Goal: Obtain resource: Download file/media

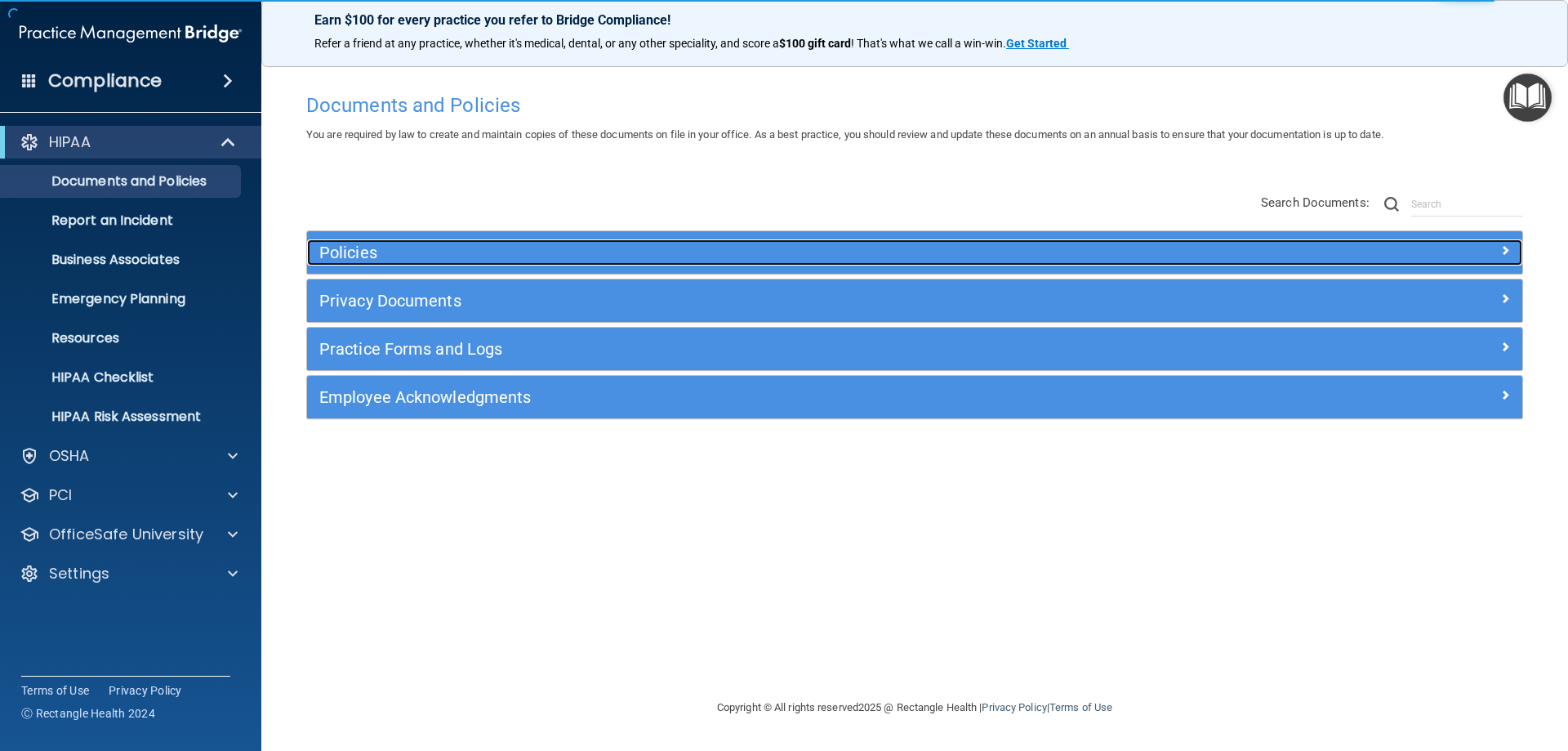
click at [397, 245] on h5 "Policies" at bounding box center [763, 252] width 887 height 18
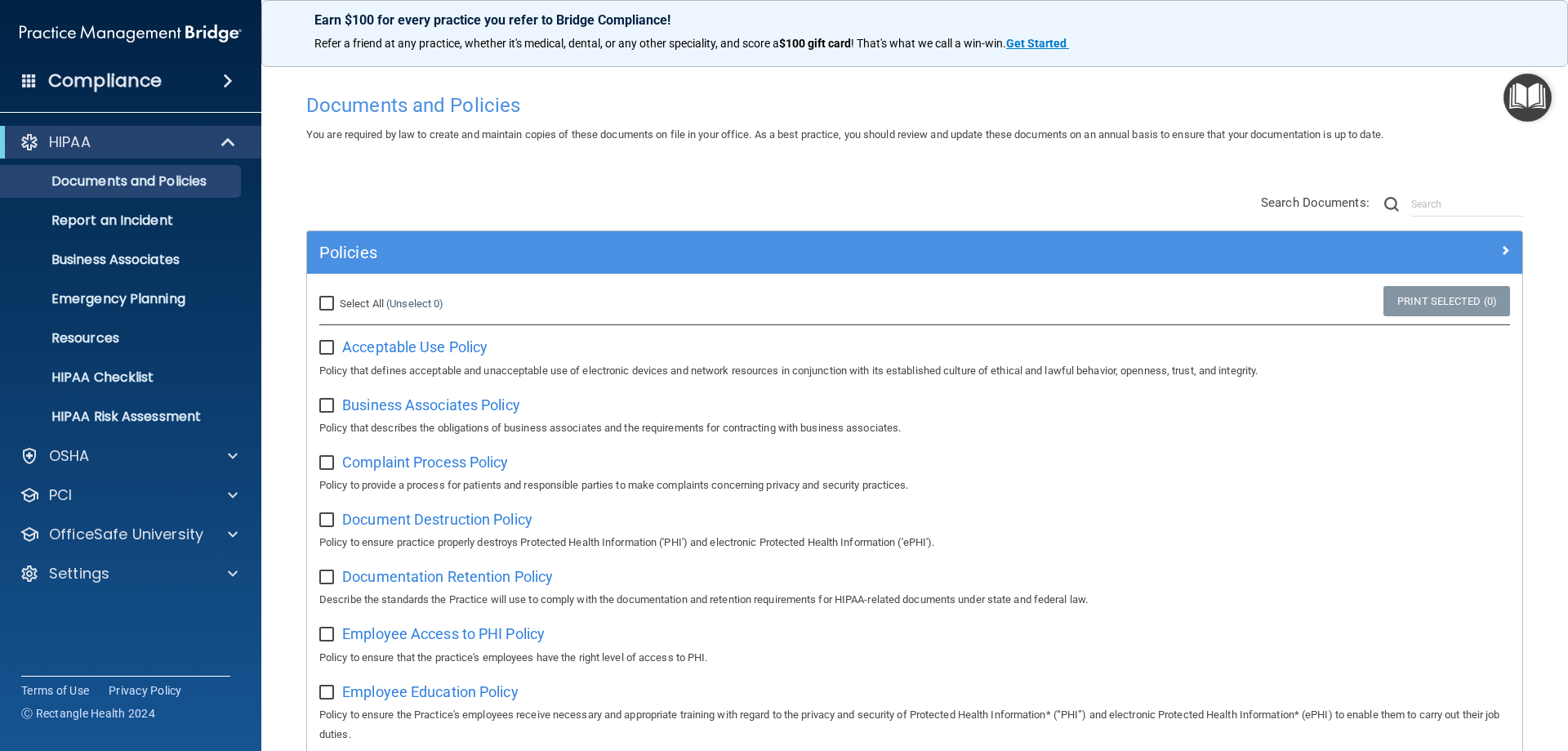
click at [331, 306] on input "Select All (Unselect 0) Unselect All" at bounding box center [328, 304] width 19 height 13
checkbox input "true"
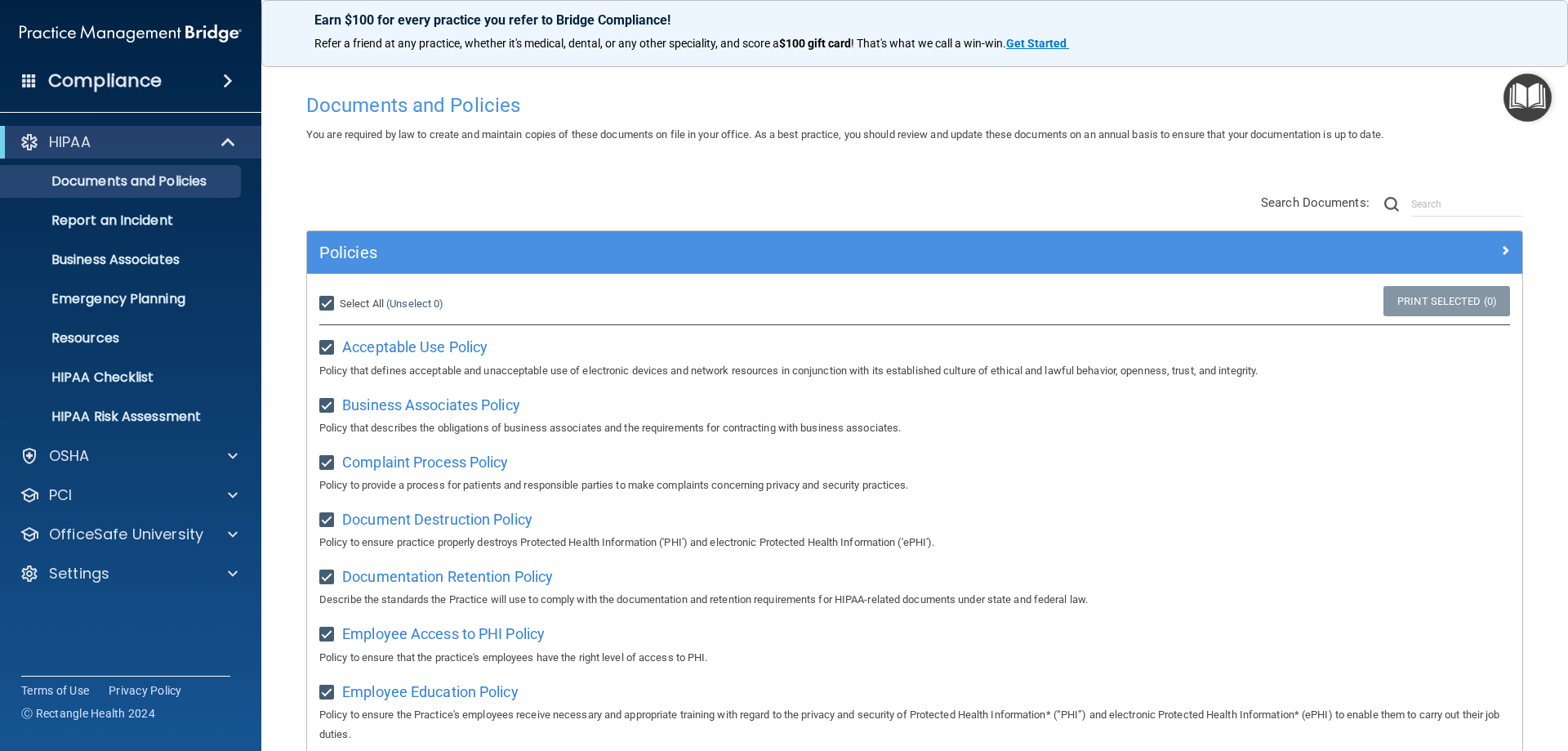
checkbox input "true"
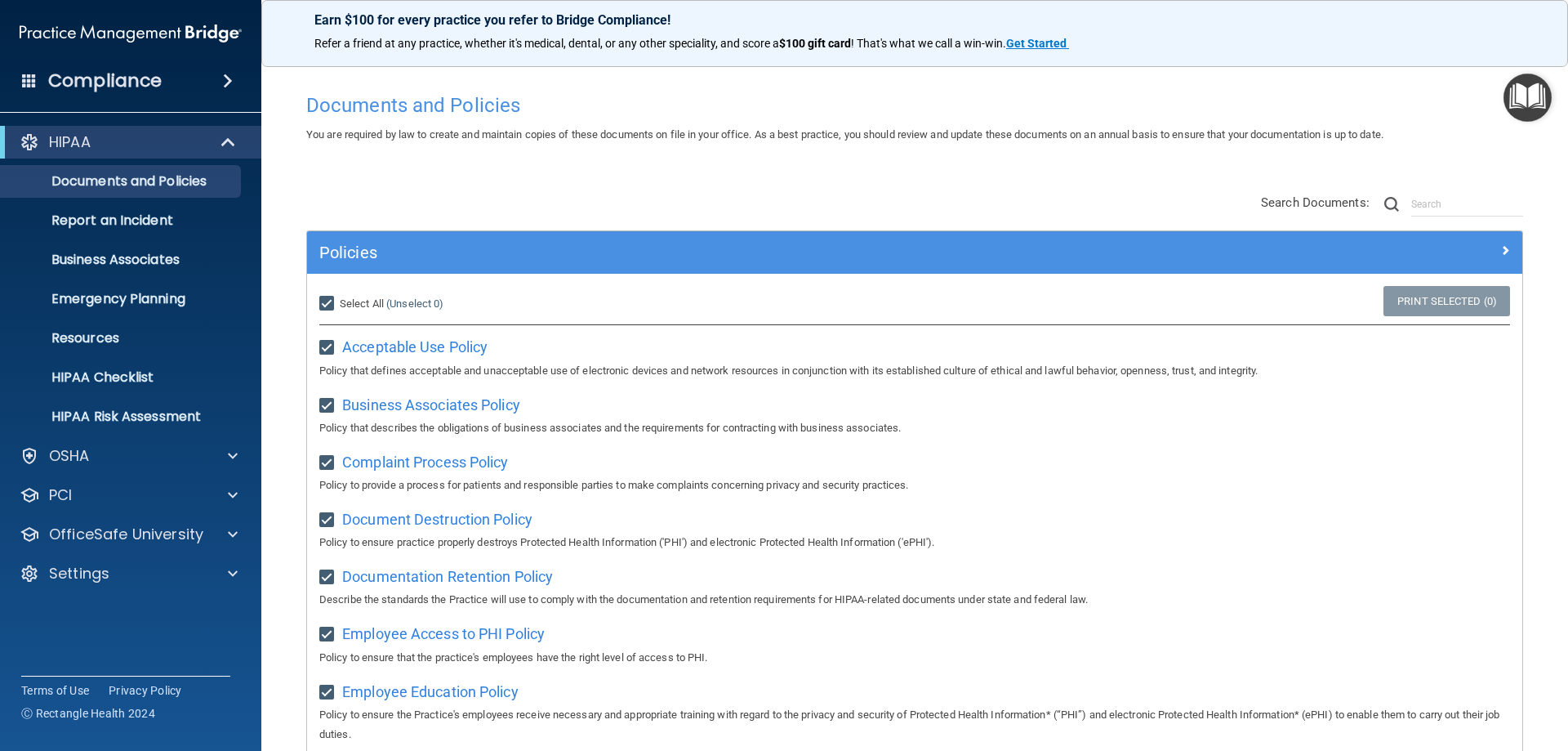
checkbox input "true"
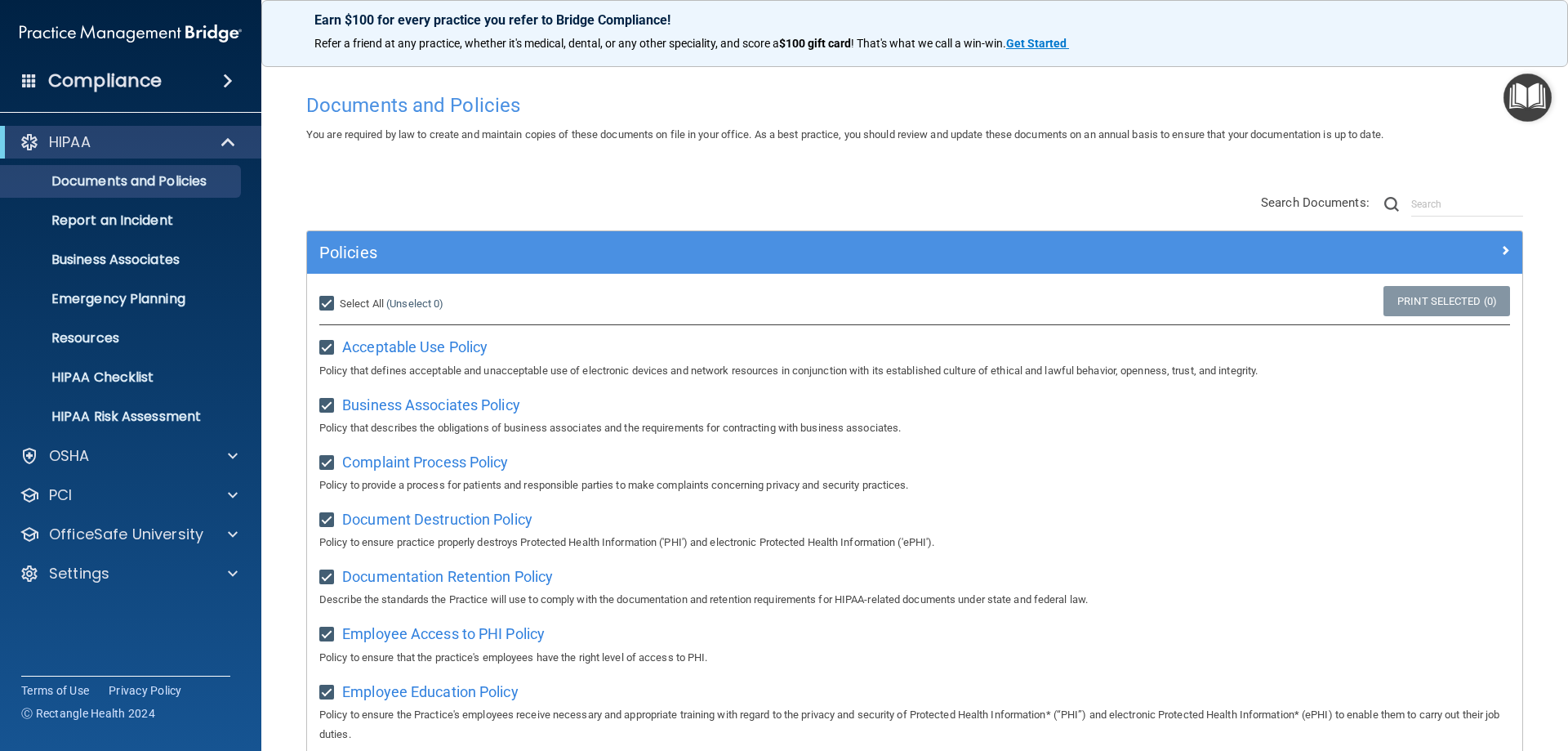
checkbox input "true"
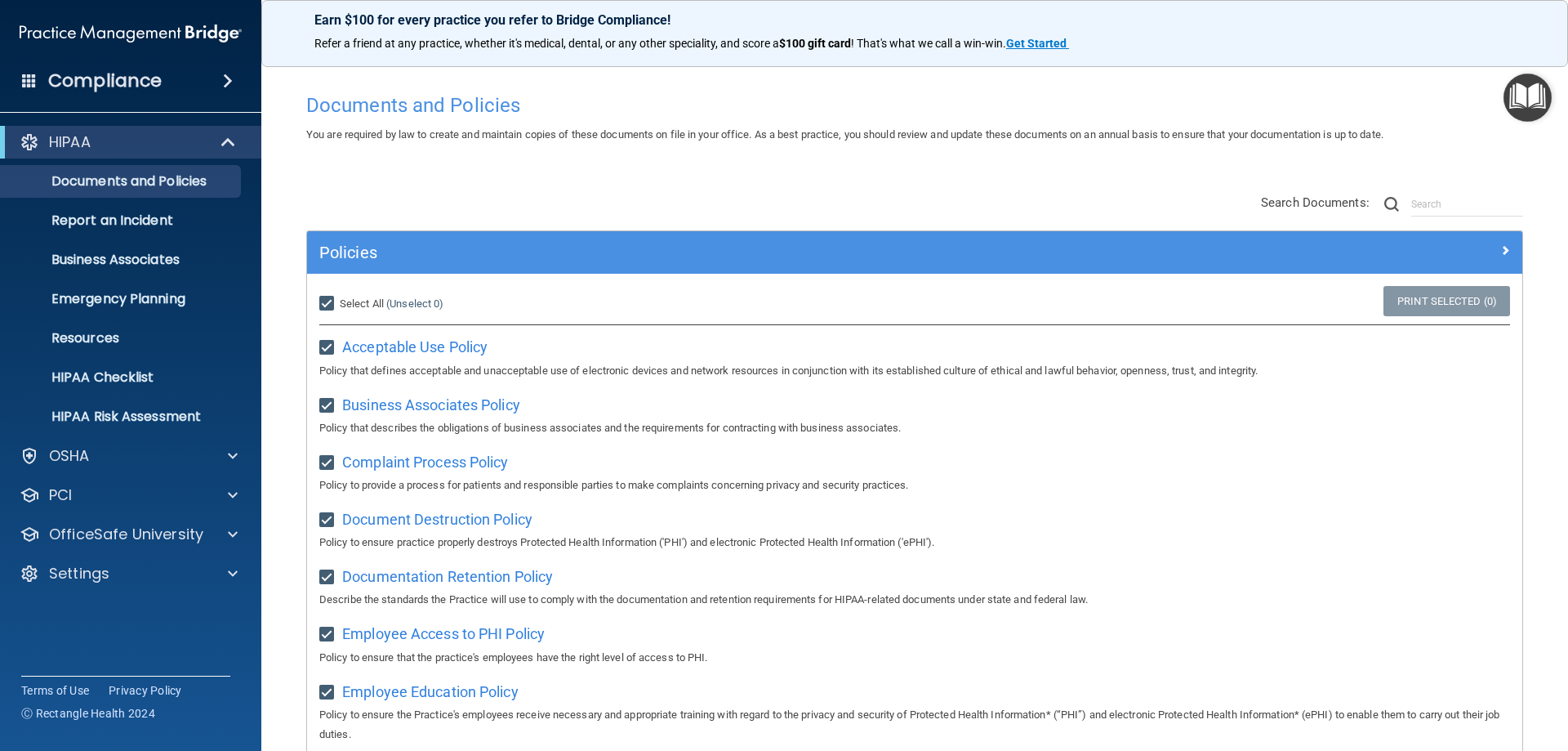
checkbox input "true"
click at [1450, 306] on link "Print Selected (21)" at bounding box center [1443, 300] width 132 height 30
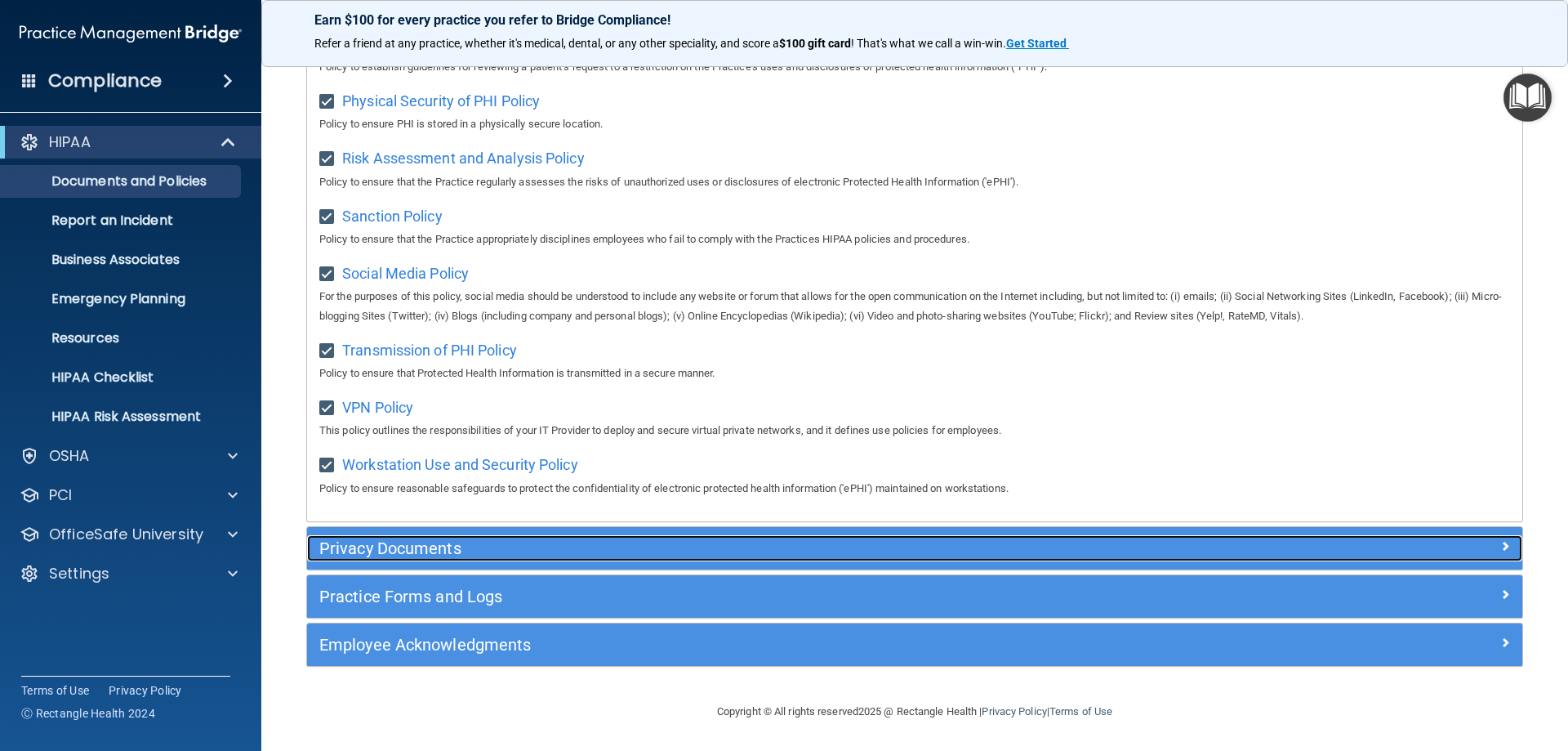
click at [502, 552] on h5 "Privacy Documents" at bounding box center [763, 548] width 887 height 18
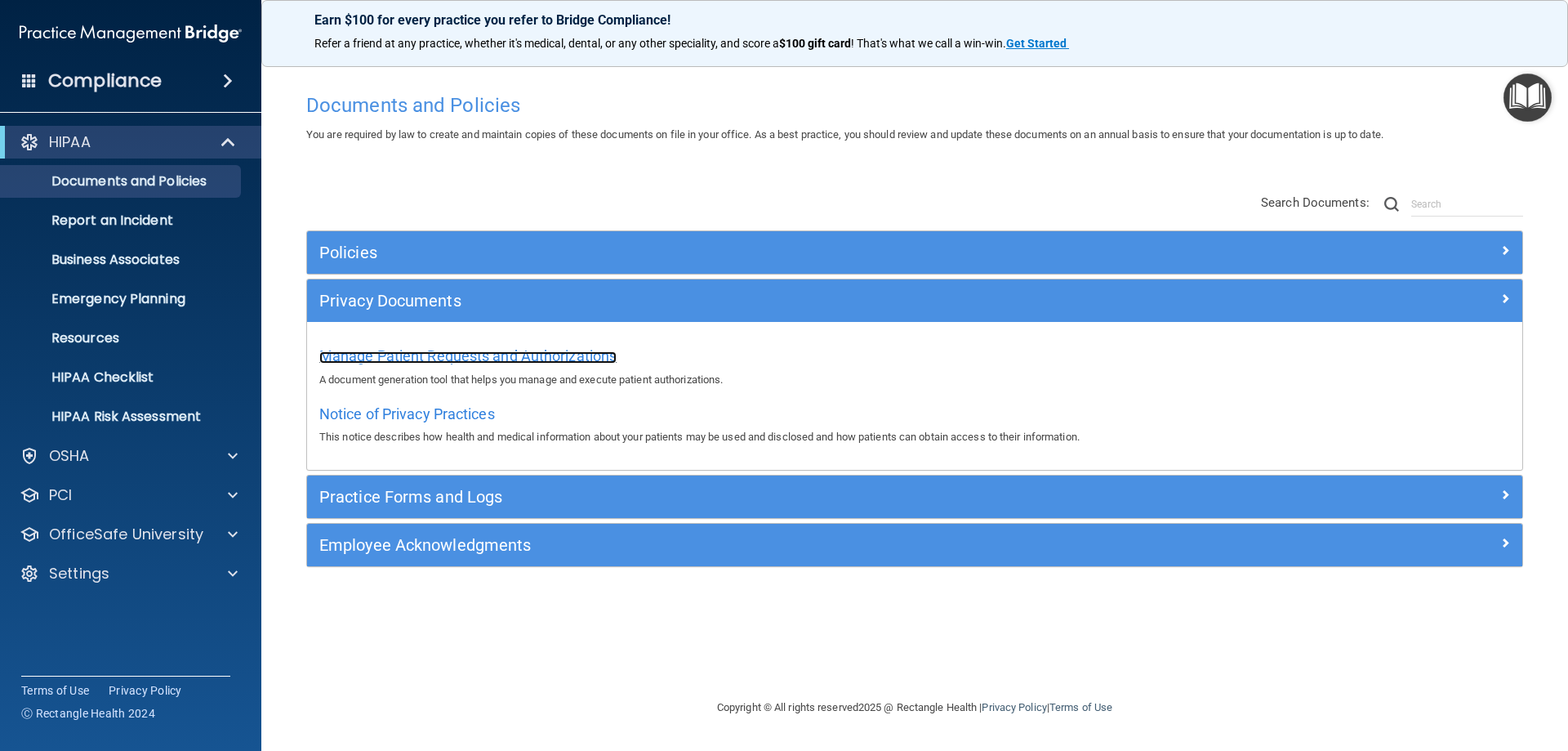
click at [463, 356] on span "Manage Patient Requests and Authorizations" at bounding box center [467, 356] width 298 height 17
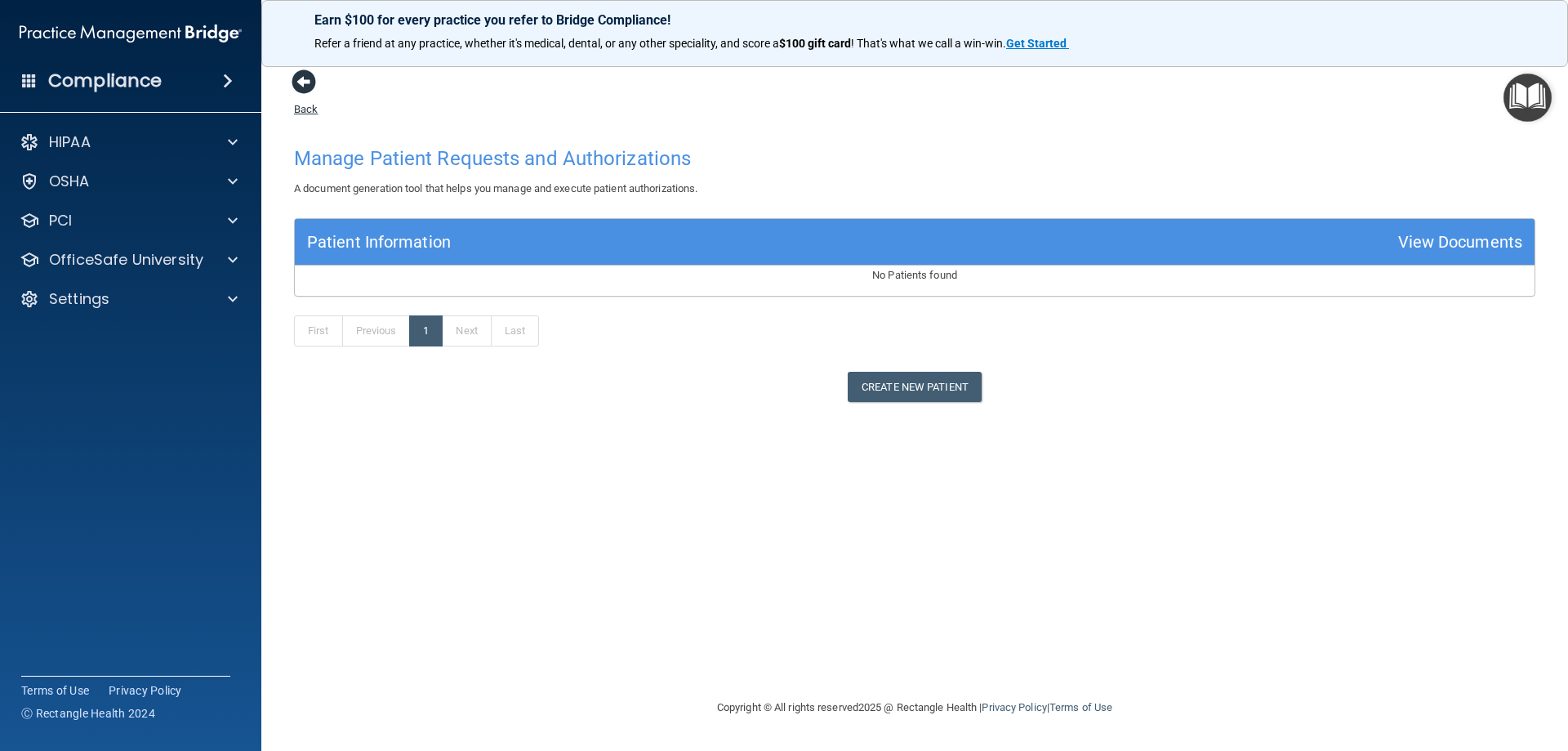
click at [310, 86] on span at bounding box center [304, 81] width 25 height 25
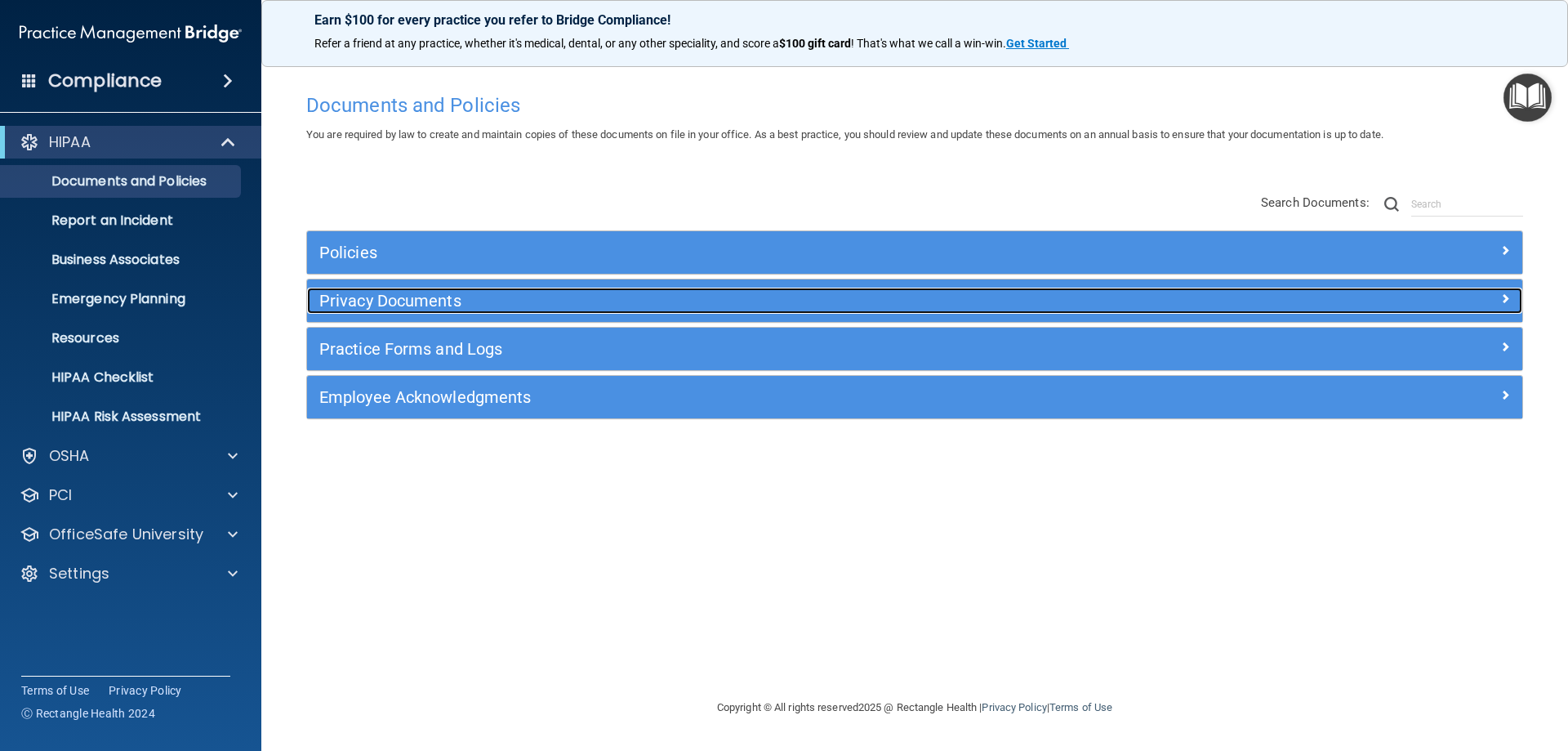
click at [461, 303] on h5 "Privacy Documents" at bounding box center [763, 300] width 887 height 18
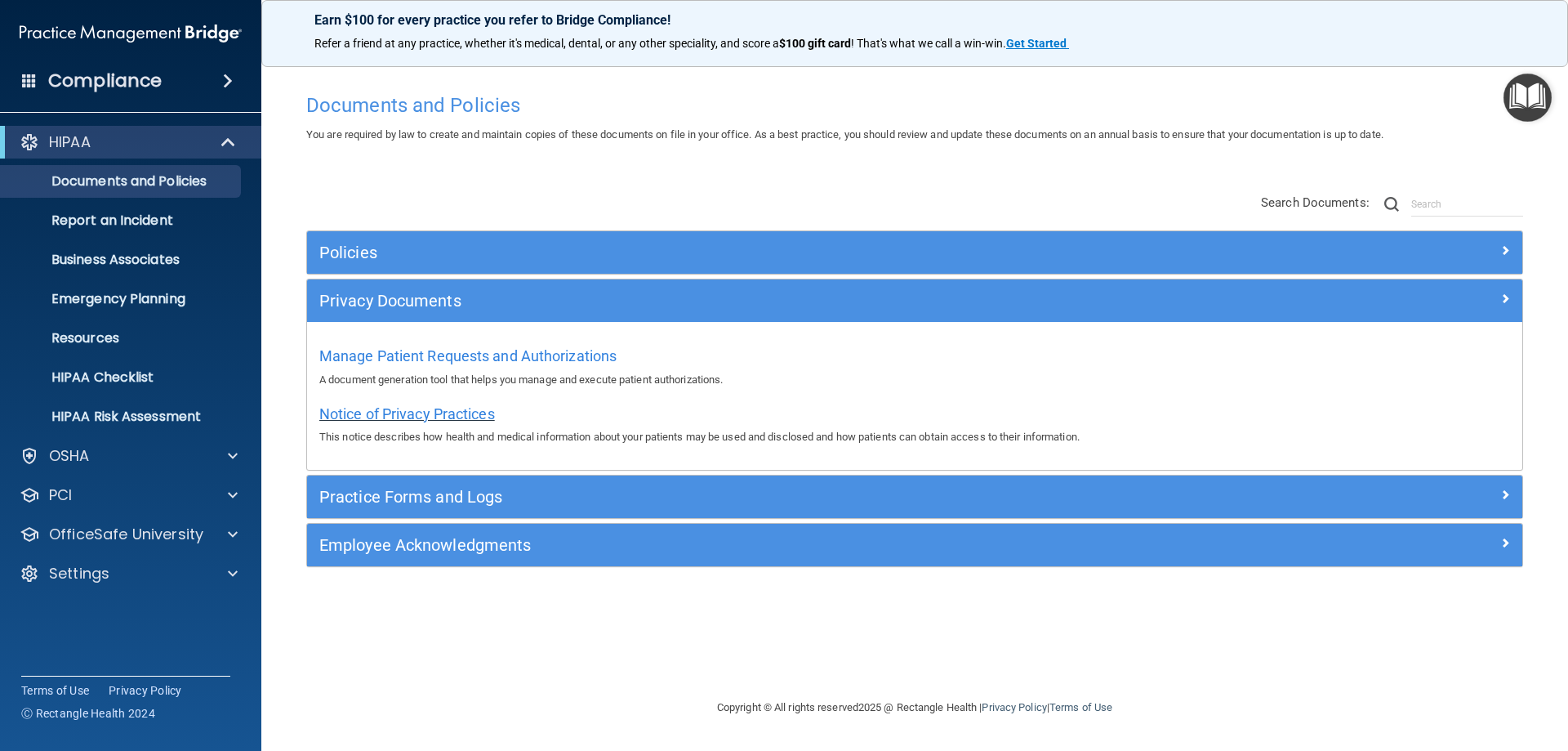
click at [456, 412] on span "Notice of Privacy Practices" at bounding box center [407, 414] width 176 height 17
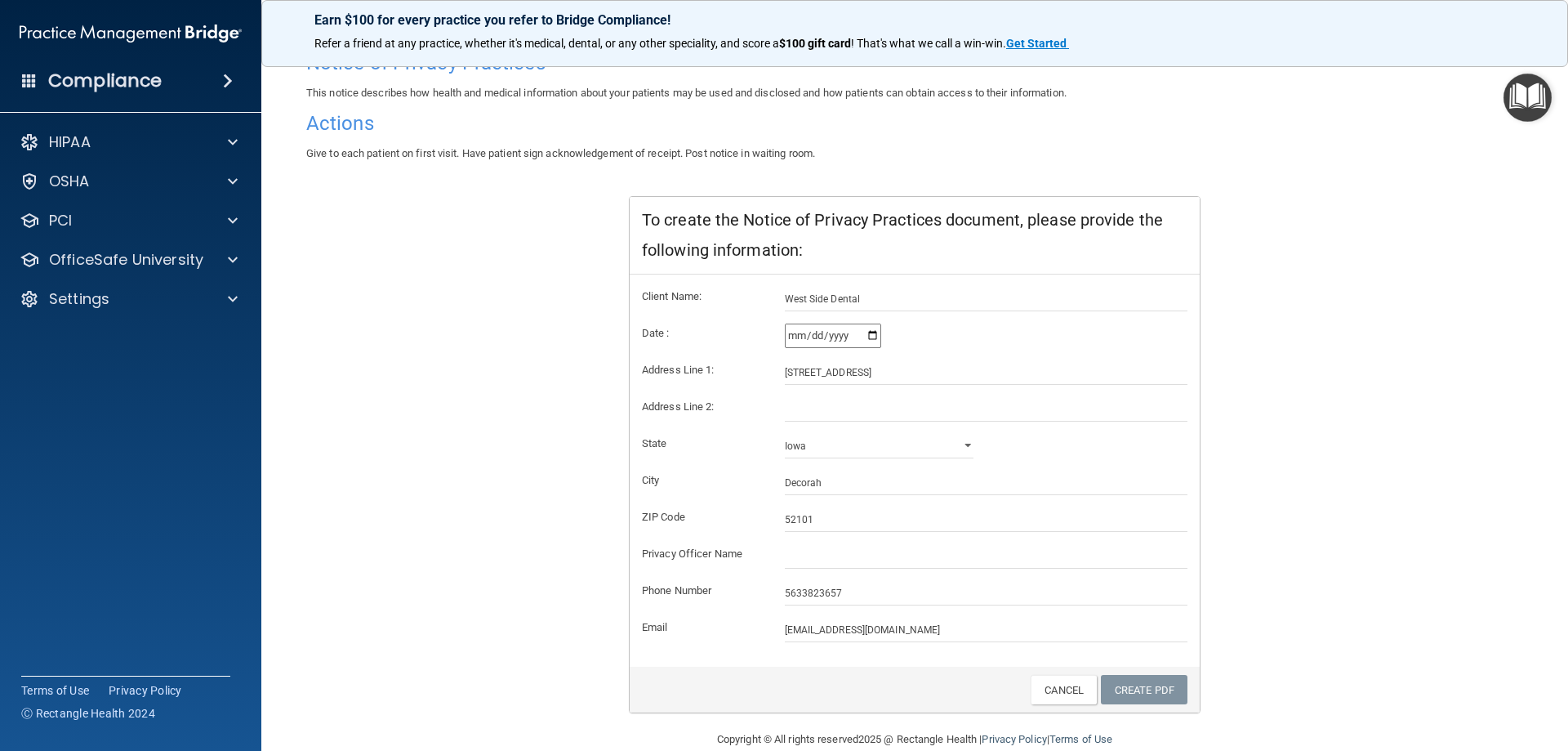
scroll to position [156, 0]
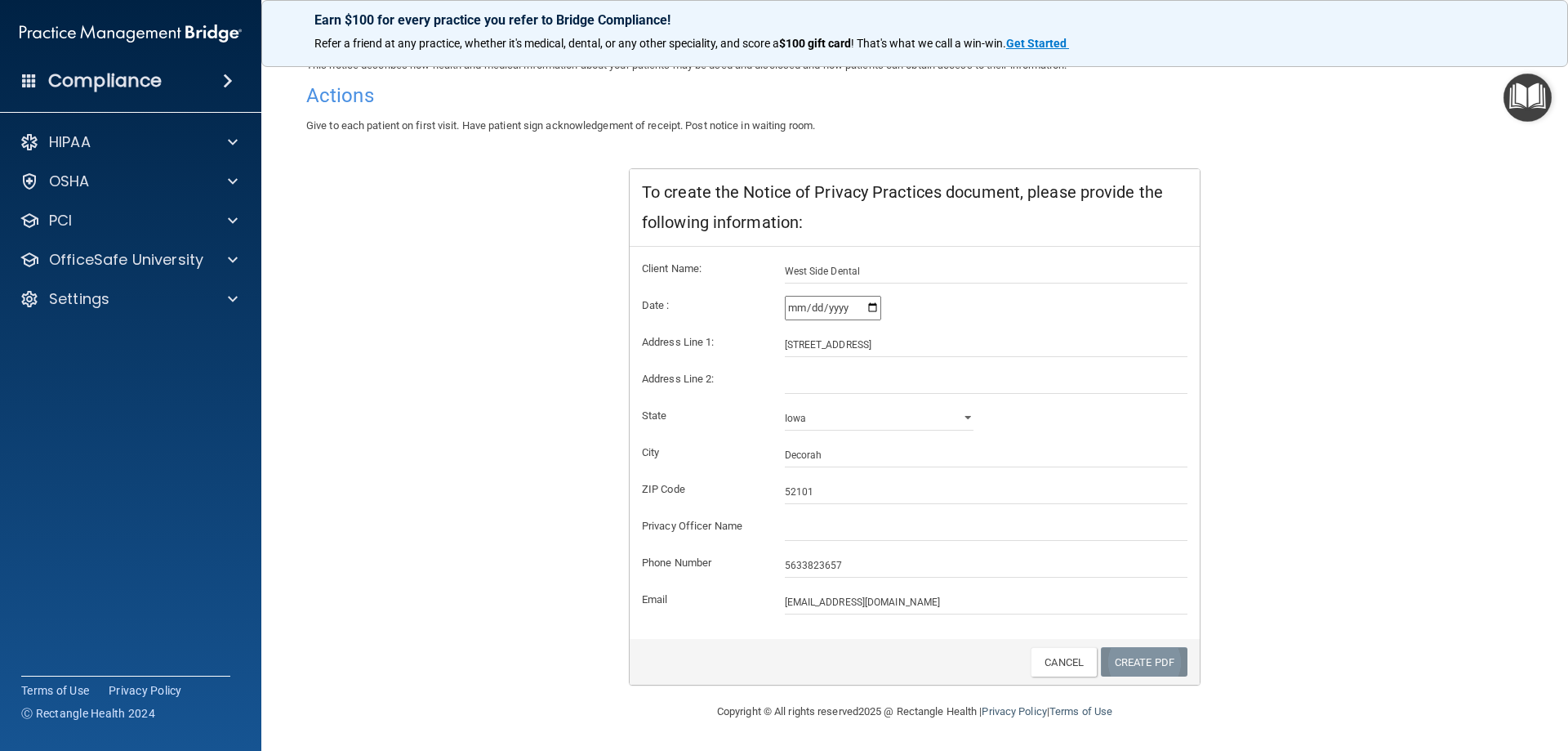
click at [1159, 672] on link "Create PDF" at bounding box center [1144, 661] width 86 height 30
click at [823, 528] on input "text" at bounding box center [986, 528] width 404 height 25
click at [813, 524] on input "text" at bounding box center [986, 528] width 404 height 25
type input "L"
click at [1066, 679] on div "Create PDF Cancel" at bounding box center [915, 662] width 570 height 47
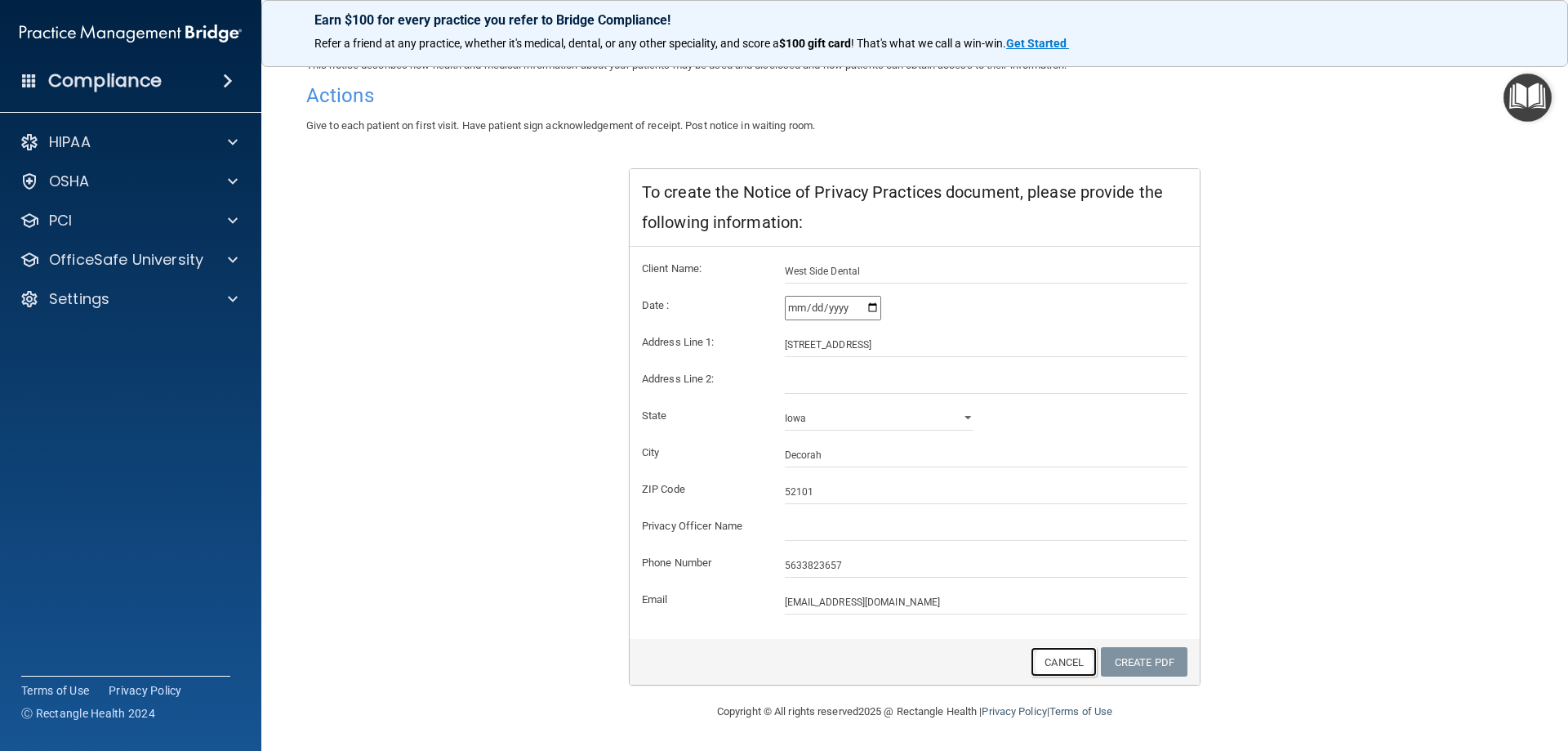
click at [1058, 663] on link "Cancel" at bounding box center [1064, 661] width 67 height 30
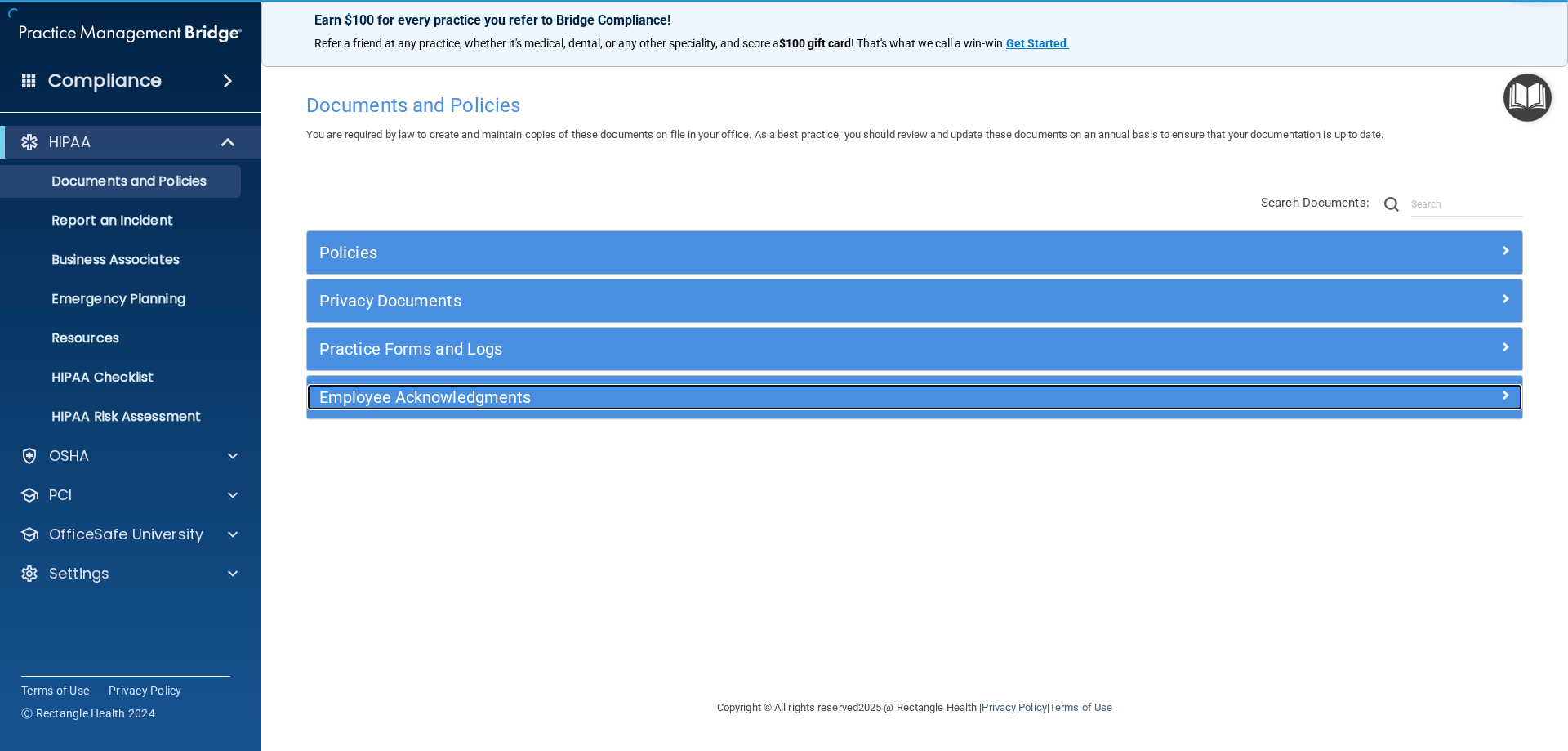
click at [392, 395] on h5 "Employee Acknowledgments" at bounding box center [763, 397] width 887 height 18
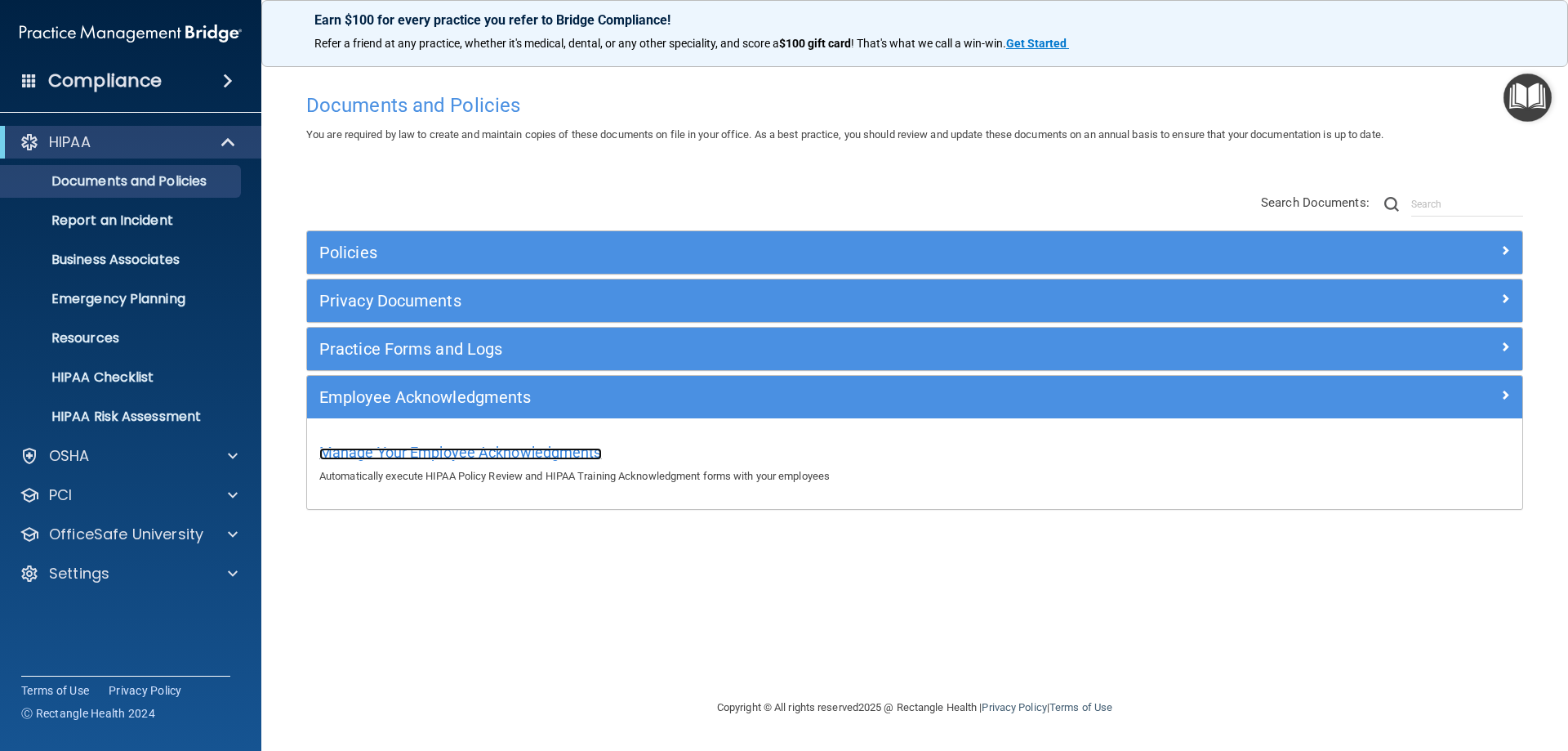
click at [437, 454] on span "Manage Your Employee Acknowledgments" at bounding box center [460, 452] width 282 height 17
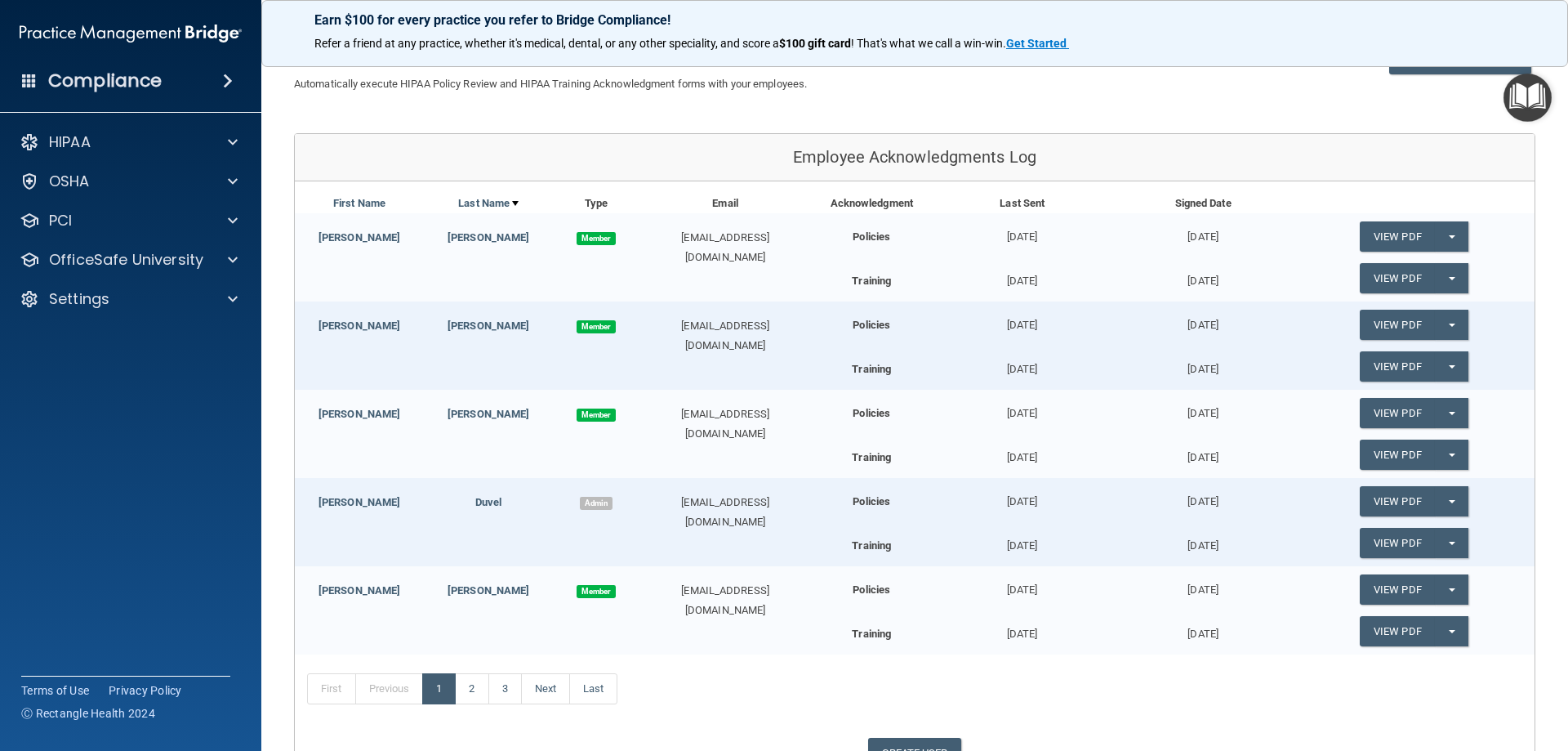
scroll to position [248, 0]
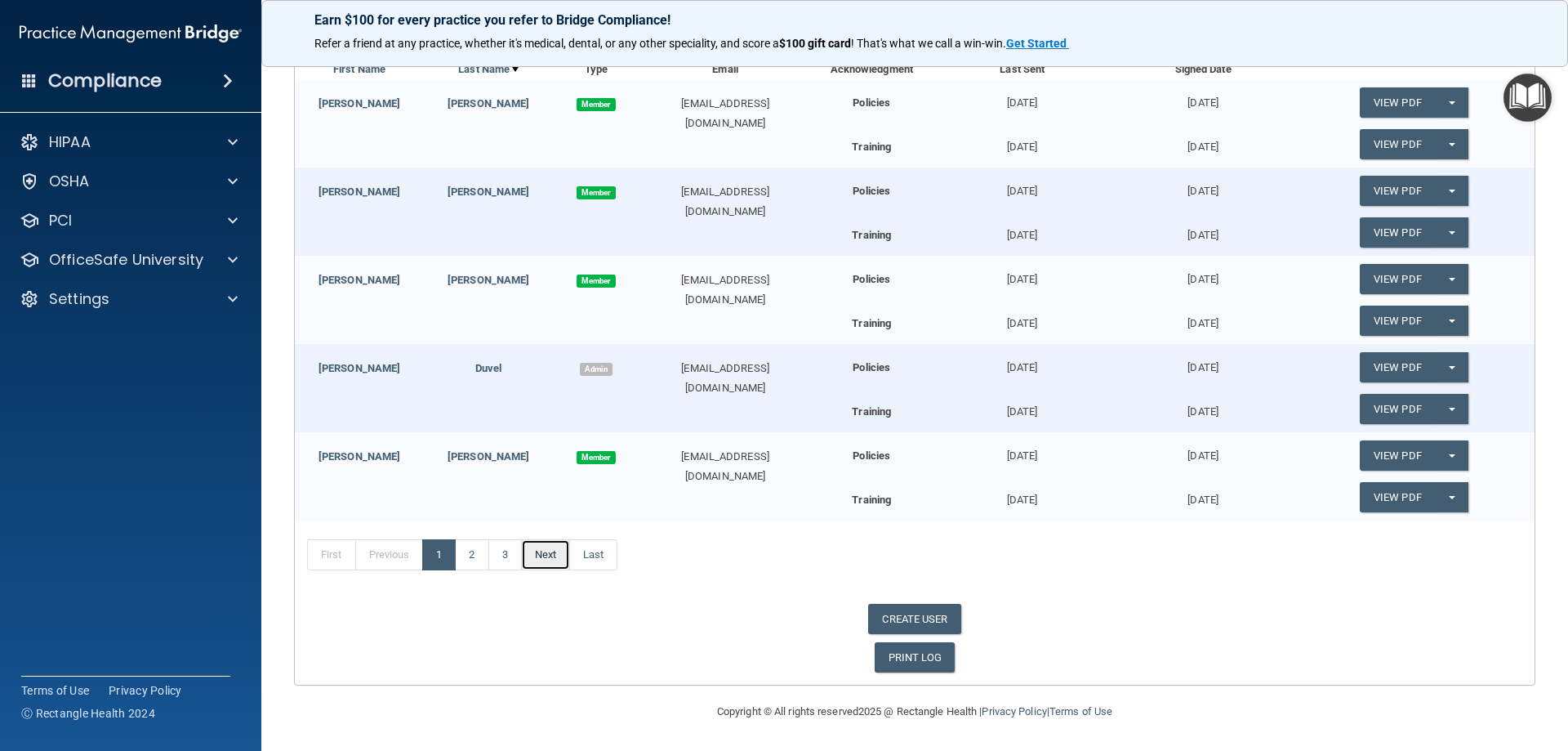
click at [552, 558] on link "Next" at bounding box center [545, 555] width 49 height 31
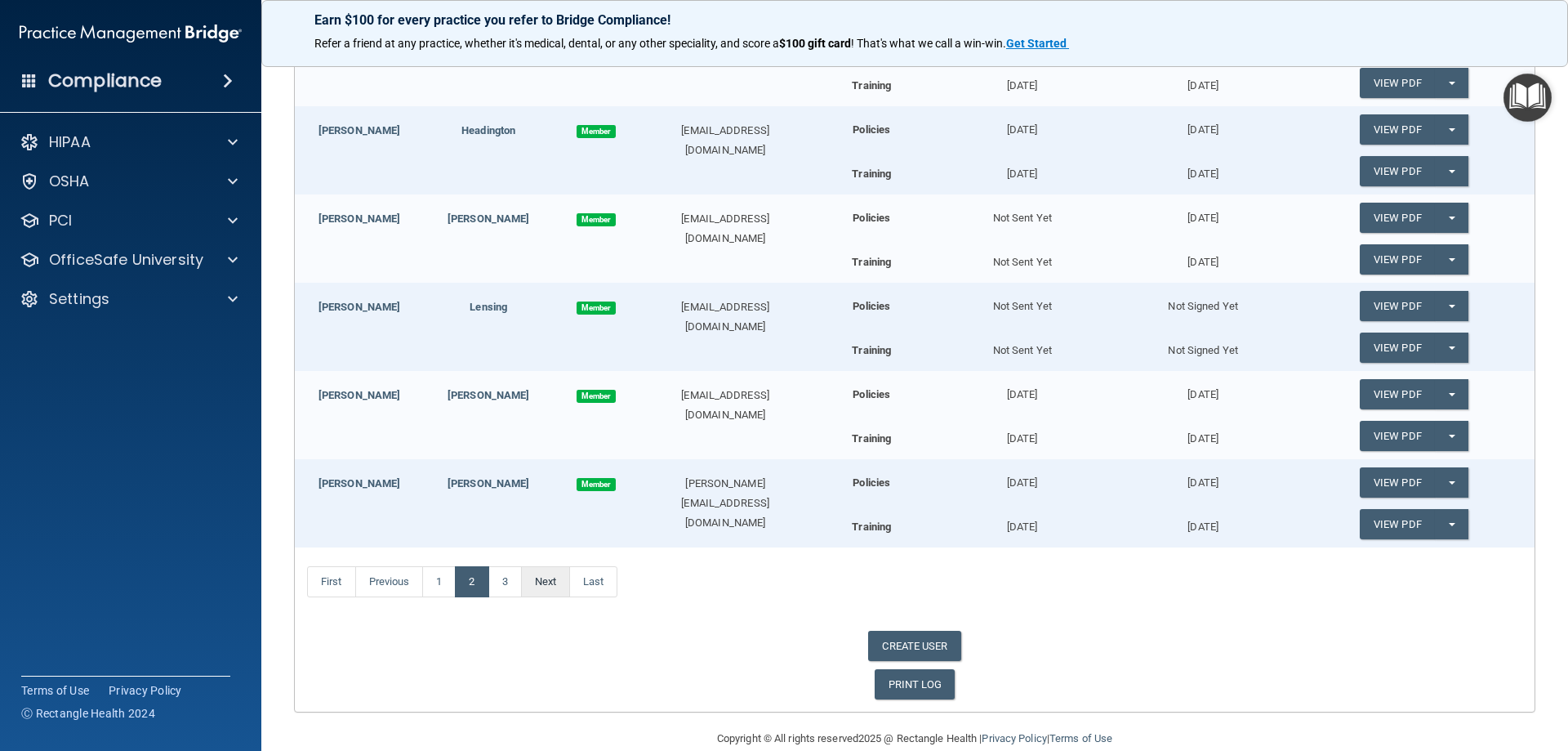
scroll to position [513, 0]
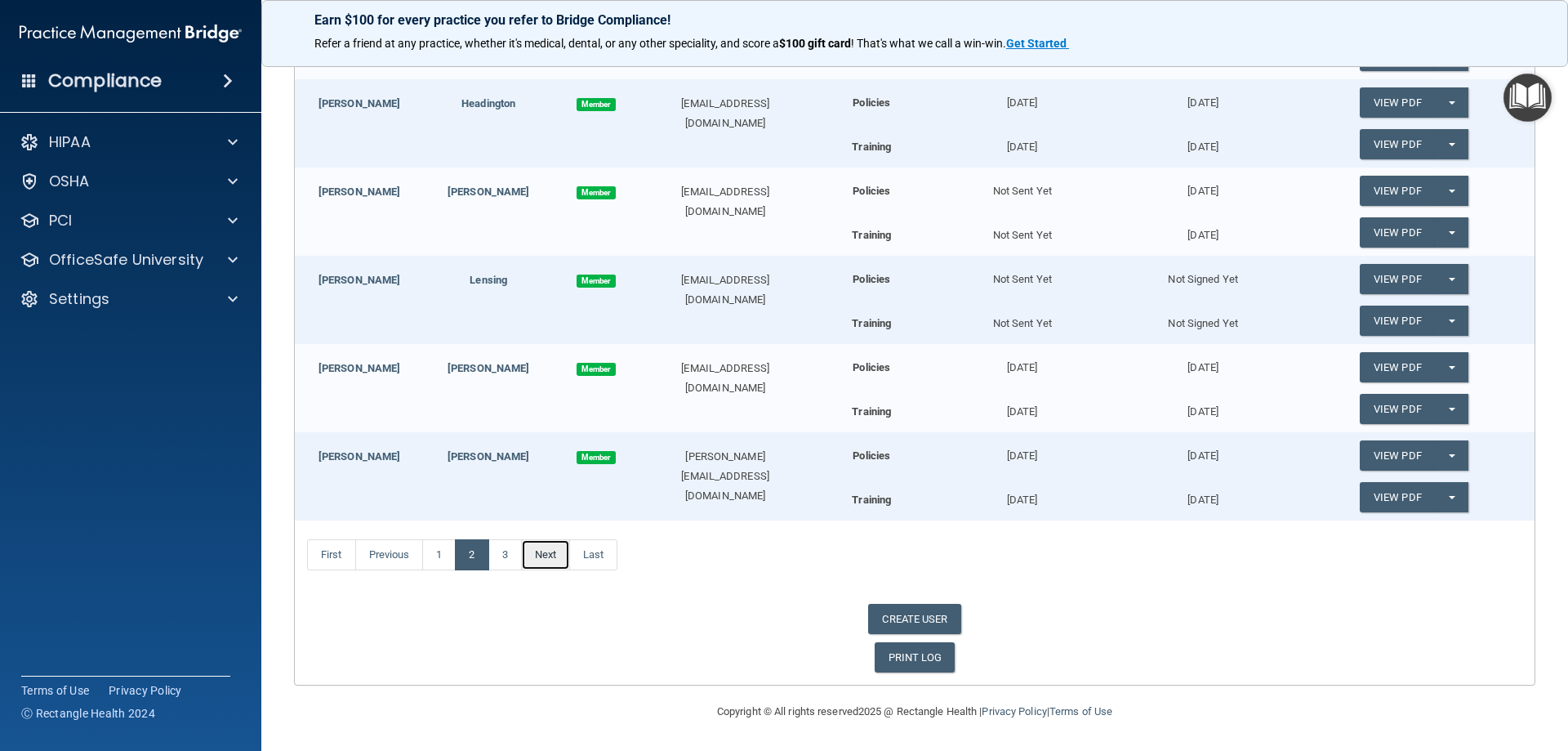
click at [545, 561] on link "Next" at bounding box center [545, 555] width 49 height 31
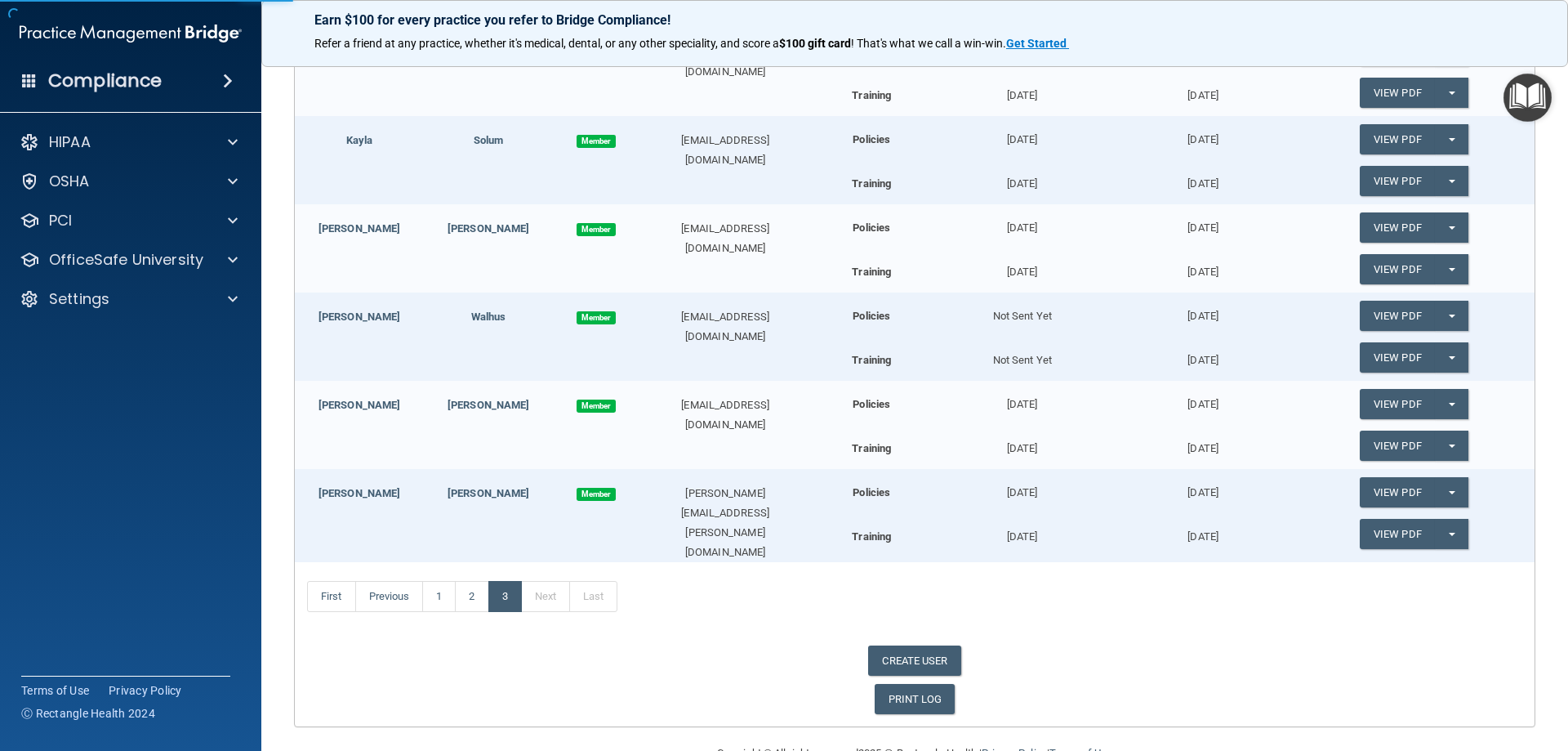
scroll to position [336, 0]
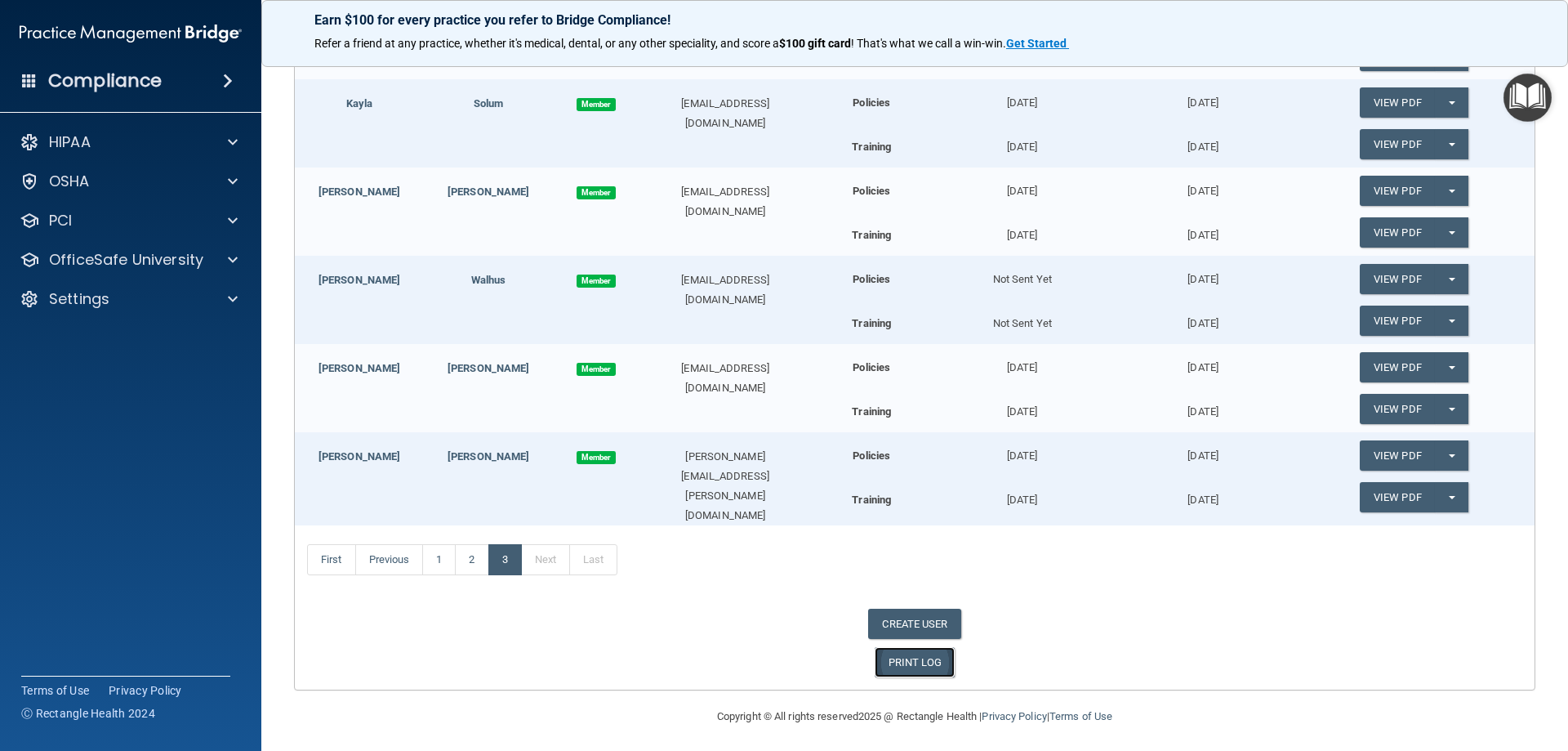
click at [897, 661] on link "PRINT LOG" at bounding box center [915, 661] width 81 height 30
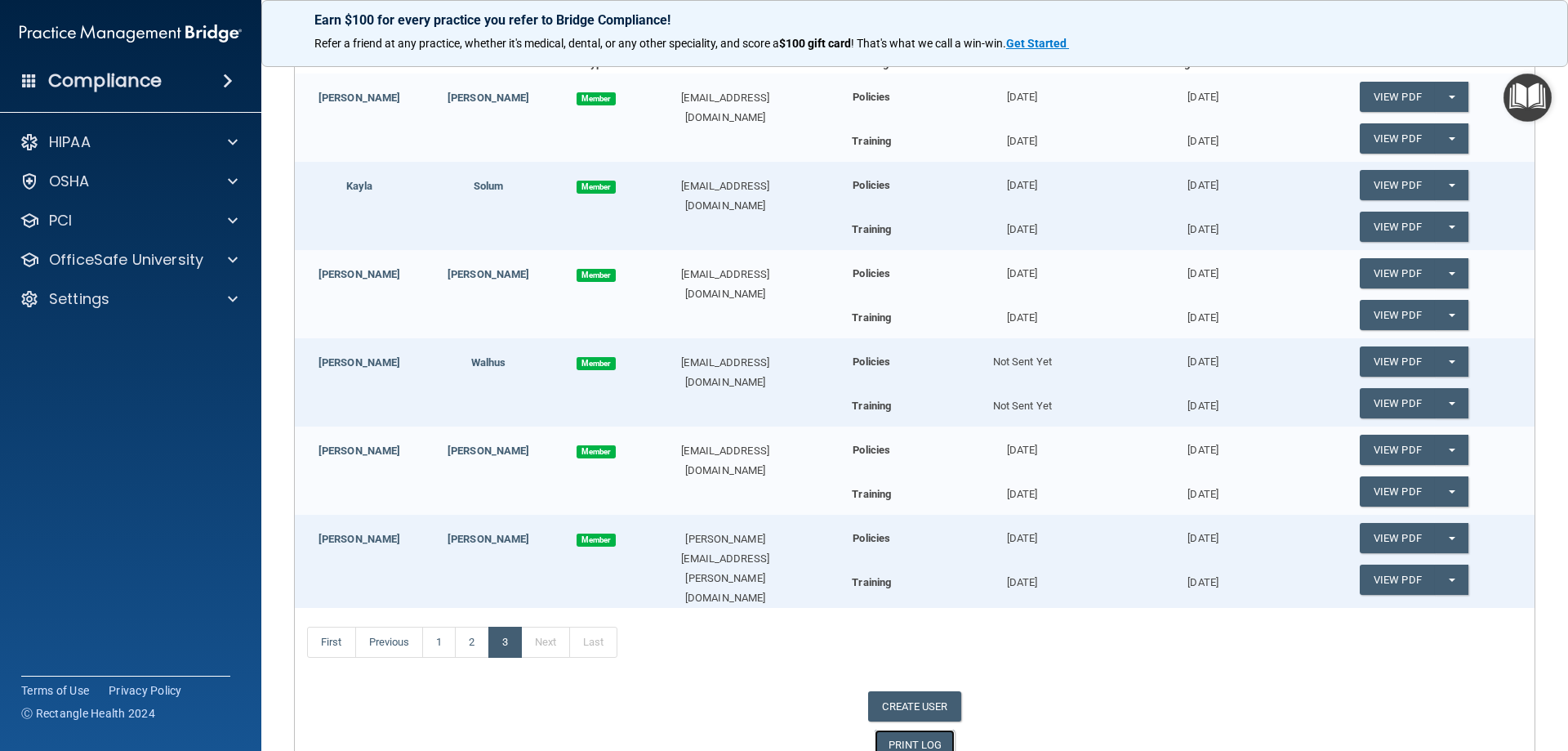
scroll to position [9, 0]
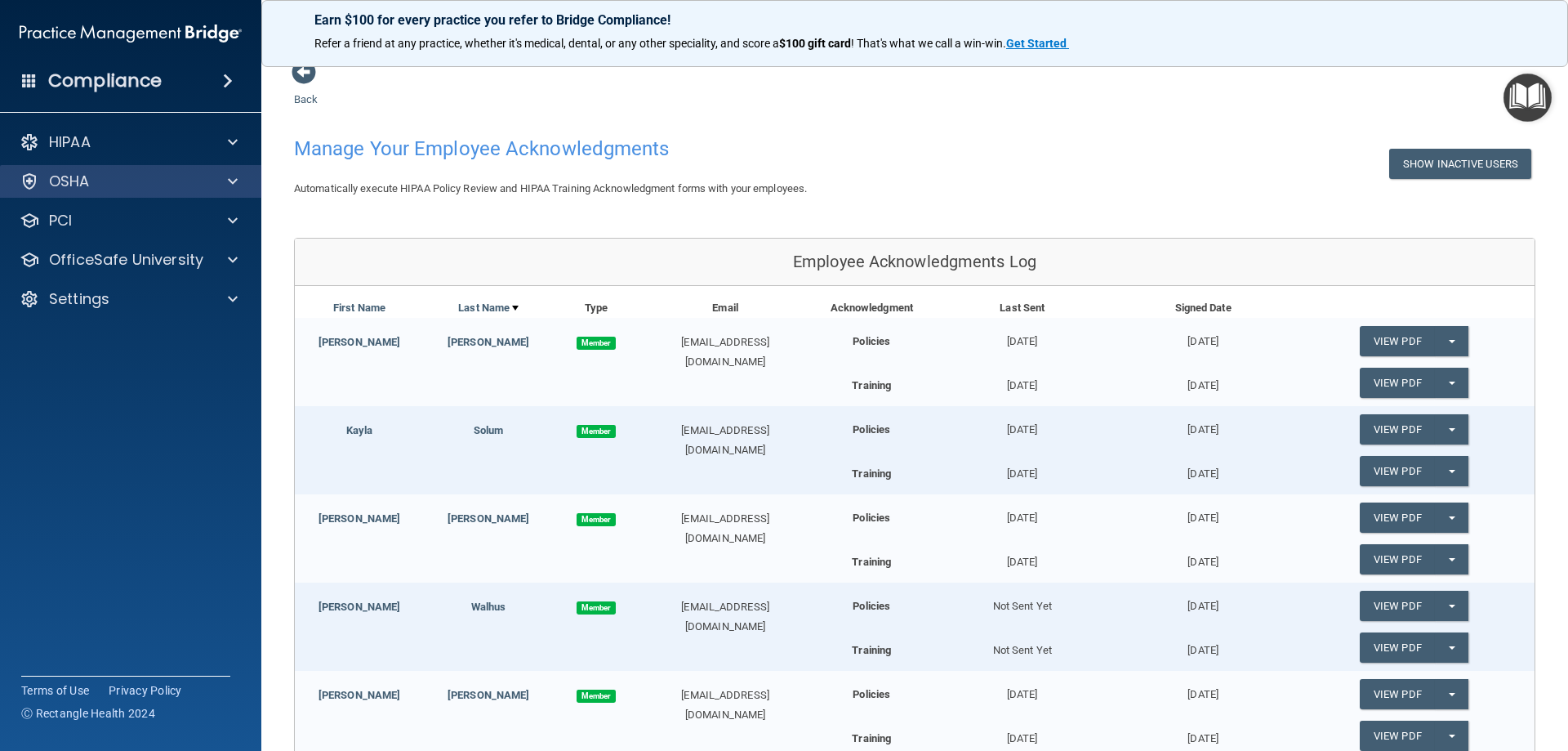
click at [117, 195] on div "OSHA" at bounding box center [131, 181] width 262 height 32
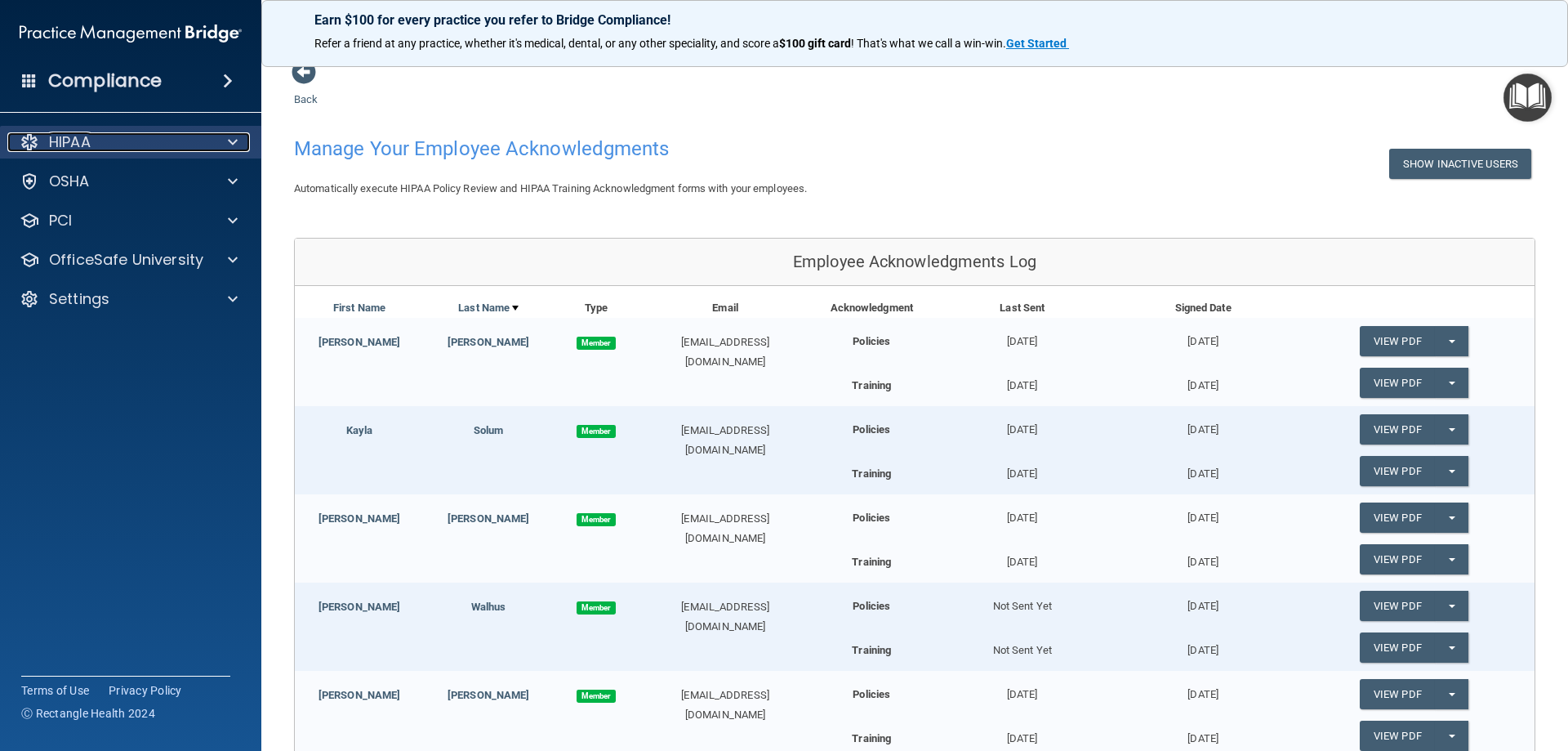
click at [236, 143] on span at bounding box center [232, 142] width 9 height 20
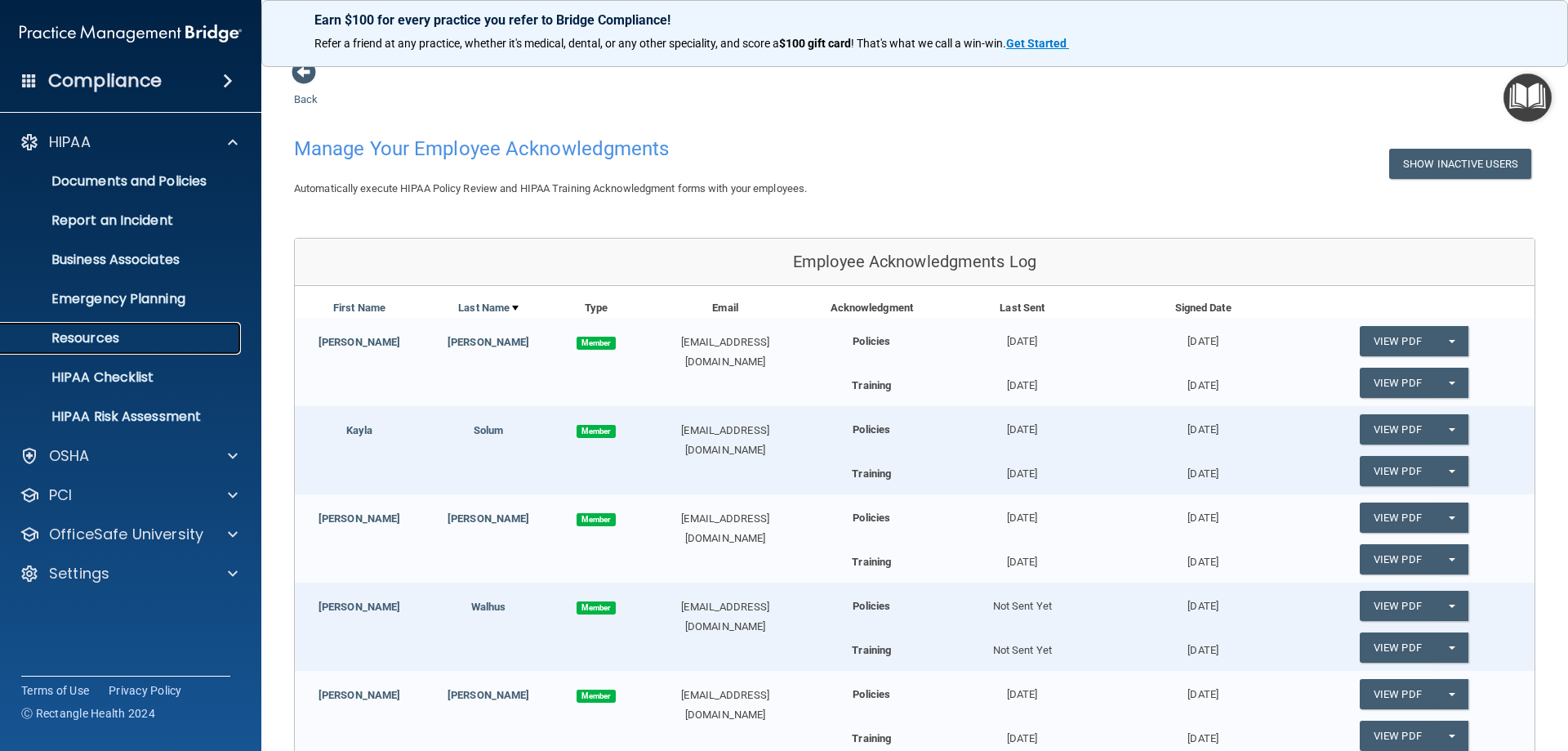
click at [107, 343] on p "Resources" at bounding box center [121, 338] width 223 height 16
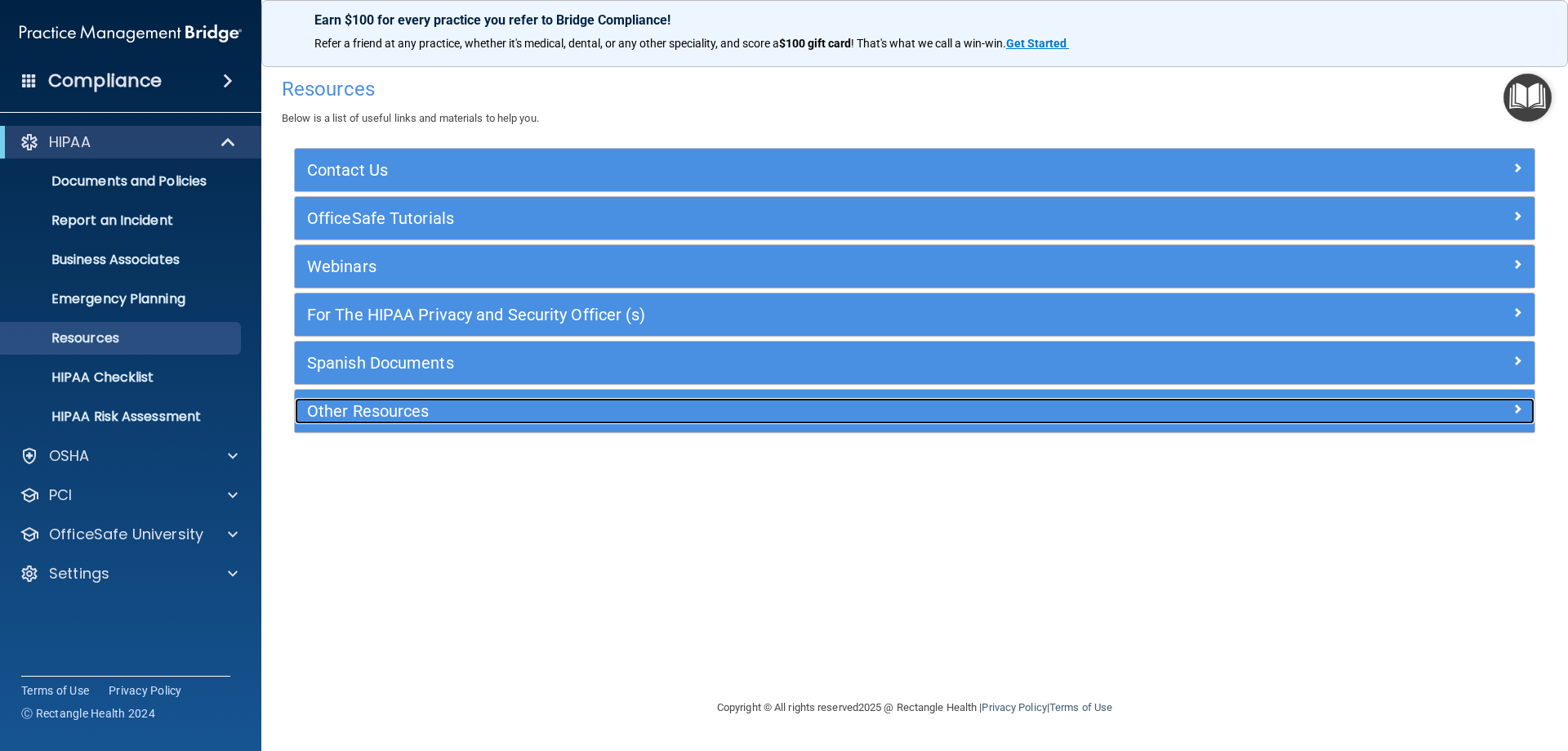
click at [431, 418] on h5 "Other Resources" at bounding box center [760, 410] width 906 height 18
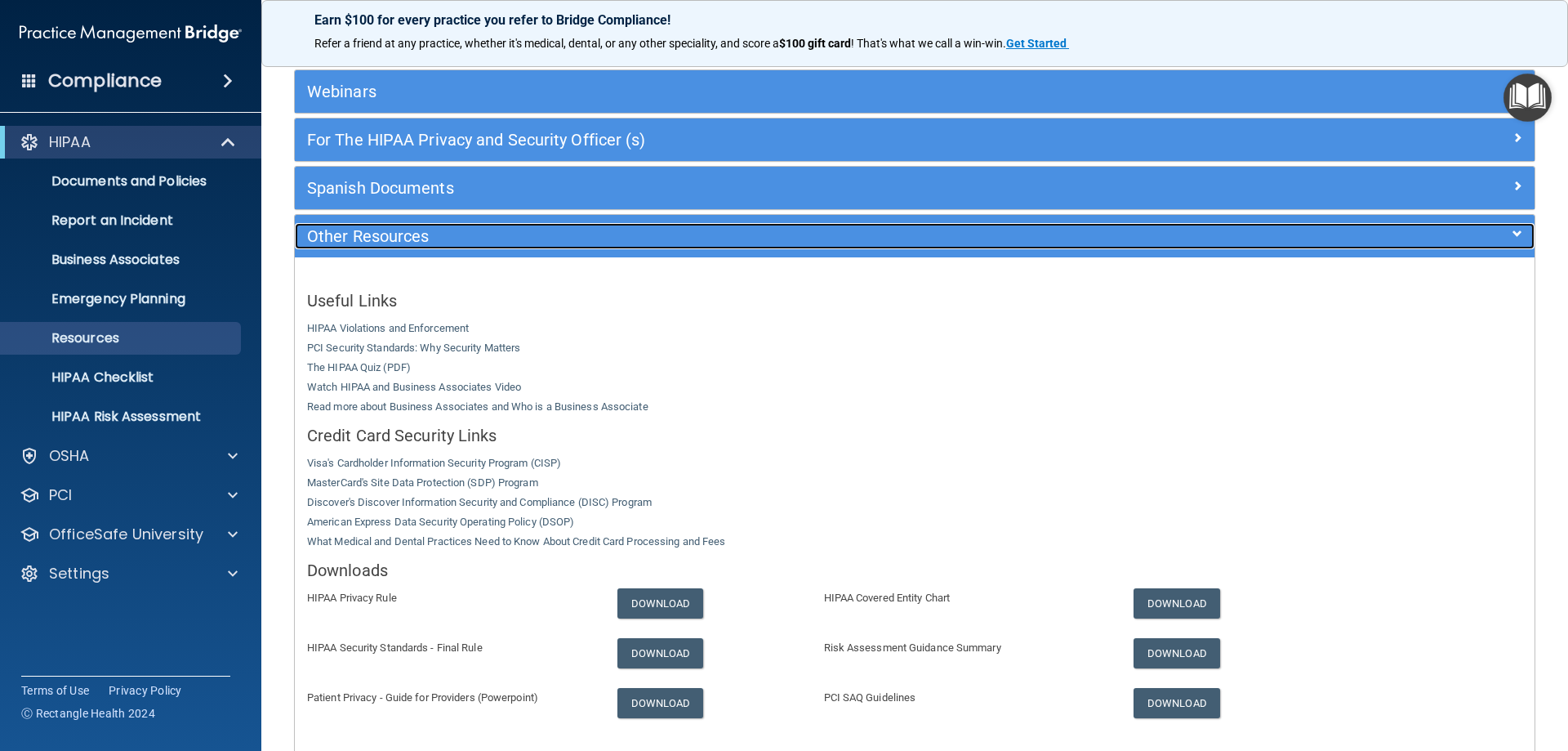
scroll to position [271, 0]
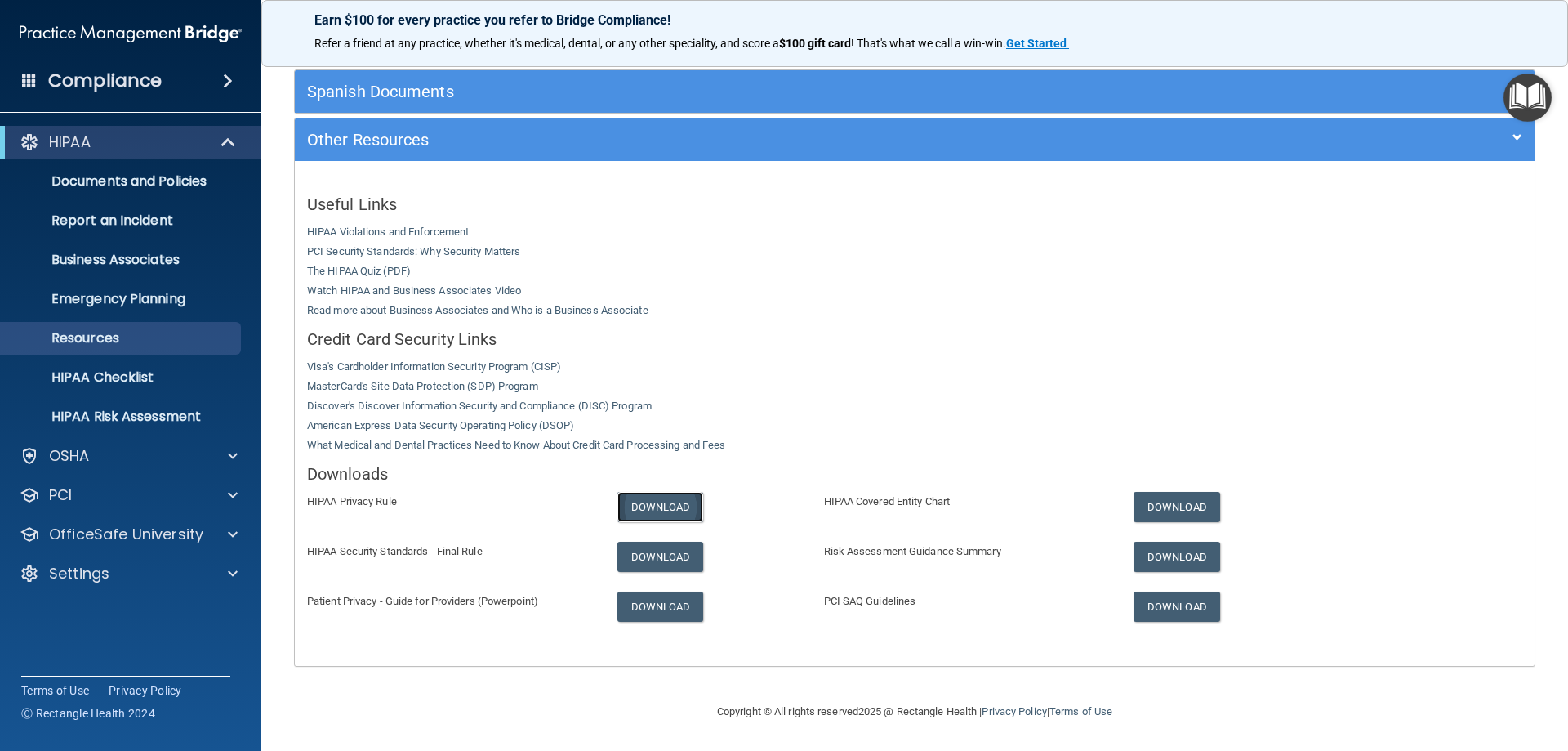
click at [663, 501] on link "Download" at bounding box center [660, 506] width 86 height 30
click at [657, 549] on link "Download" at bounding box center [660, 556] width 86 height 30
click at [1170, 506] on link "Download" at bounding box center [1176, 506] width 86 height 30
click at [1164, 554] on link "Download" at bounding box center [1176, 556] width 86 height 30
click at [1171, 603] on link "Download" at bounding box center [1176, 606] width 86 height 30
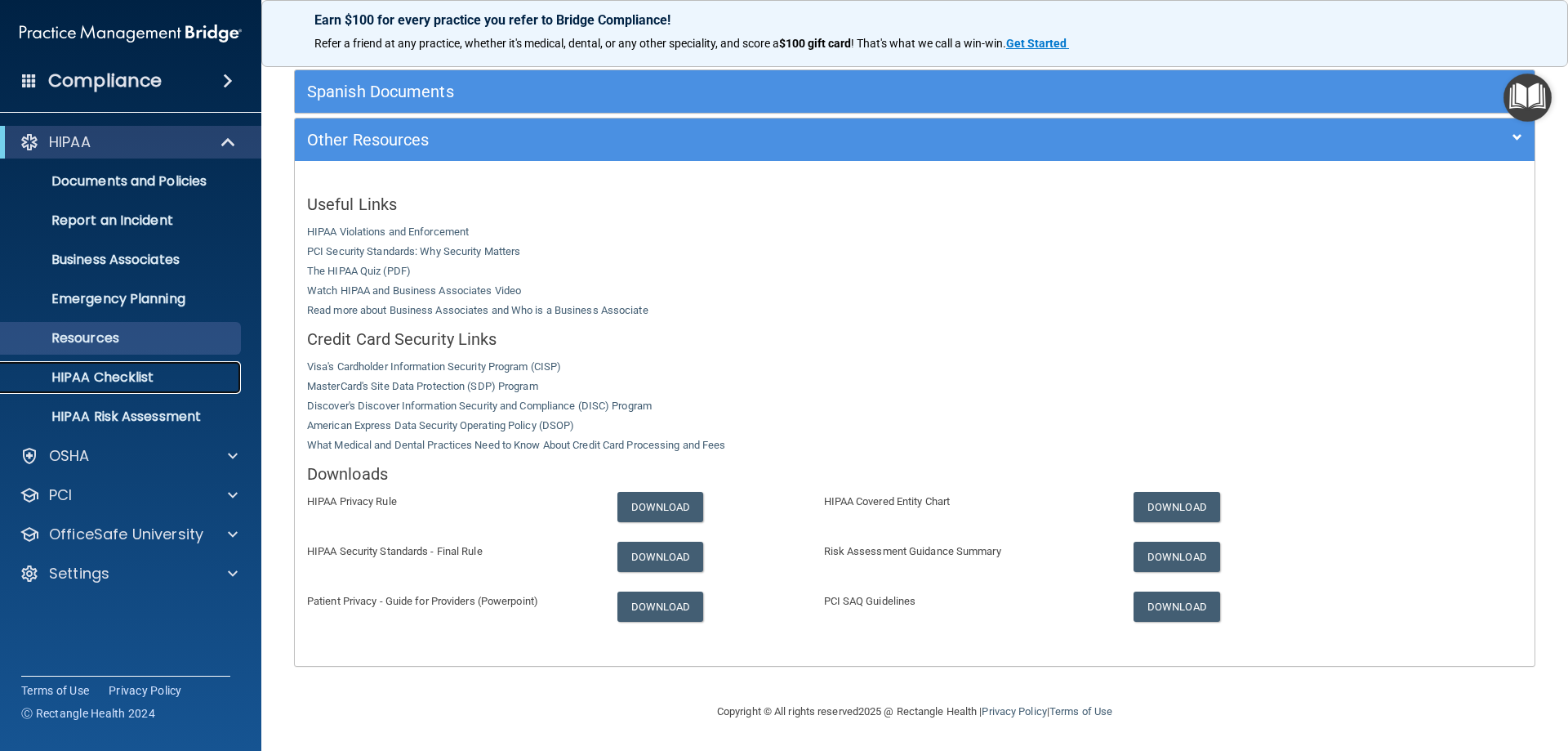
click at [115, 379] on p "HIPAA Checklist" at bounding box center [121, 377] width 223 height 16
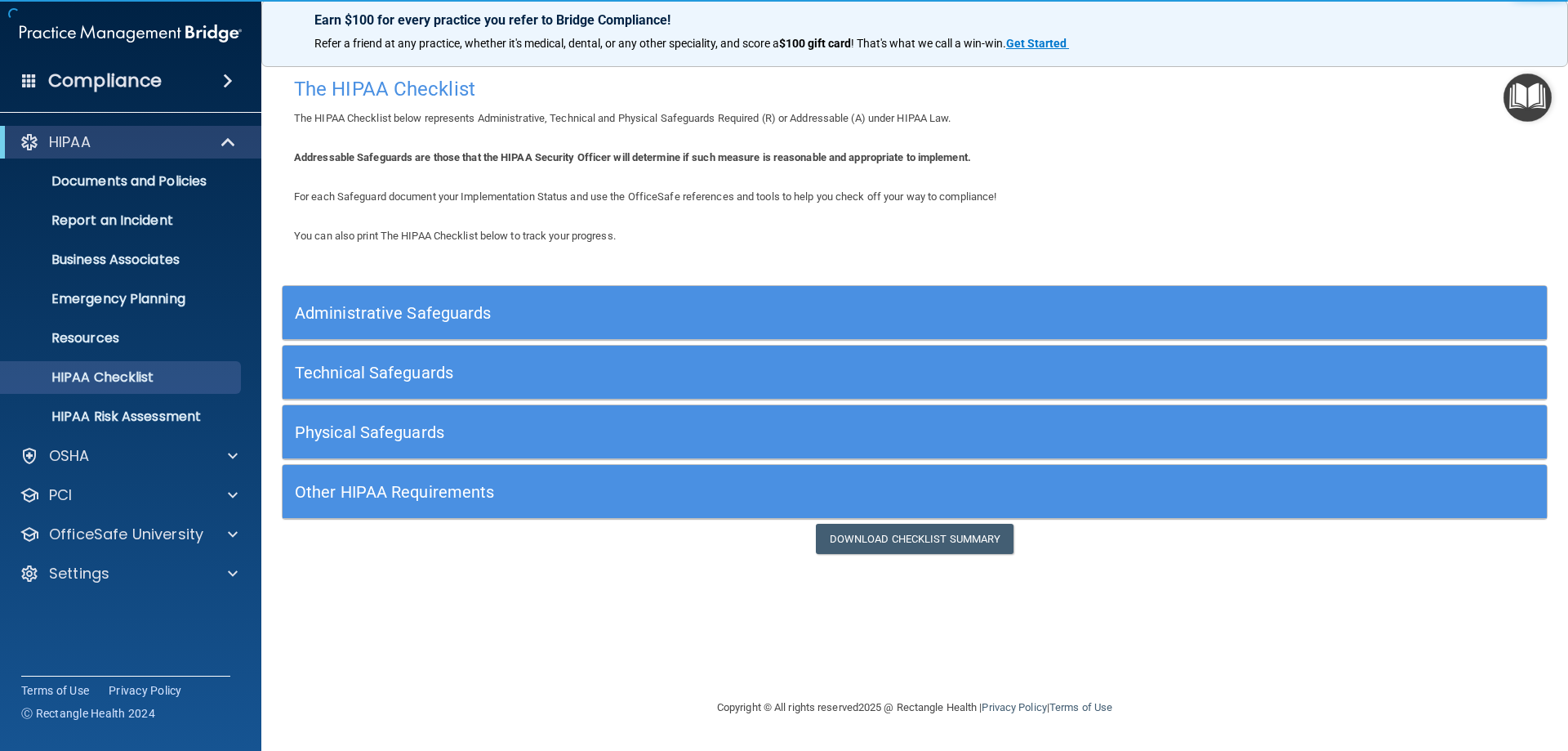
click at [458, 312] on h5 "Administrative Safeguards" at bounding box center [757, 312] width 924 height 18
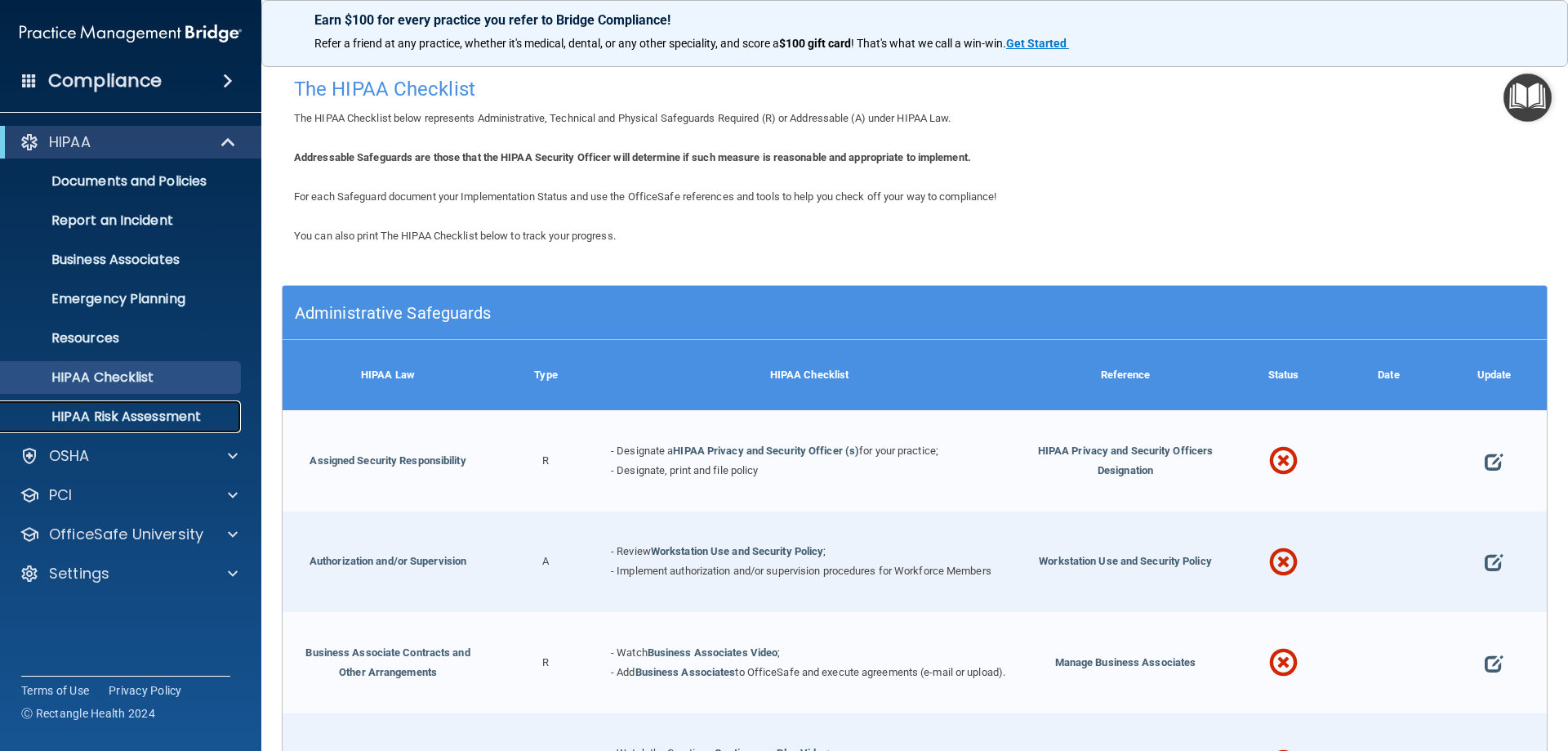
click at [130, 428] on link "HIPAA Risk Assessment" at bounding box center [113, 416] width 258 height 32
